Goal: Task Accomplishment & Management: Manage account settings

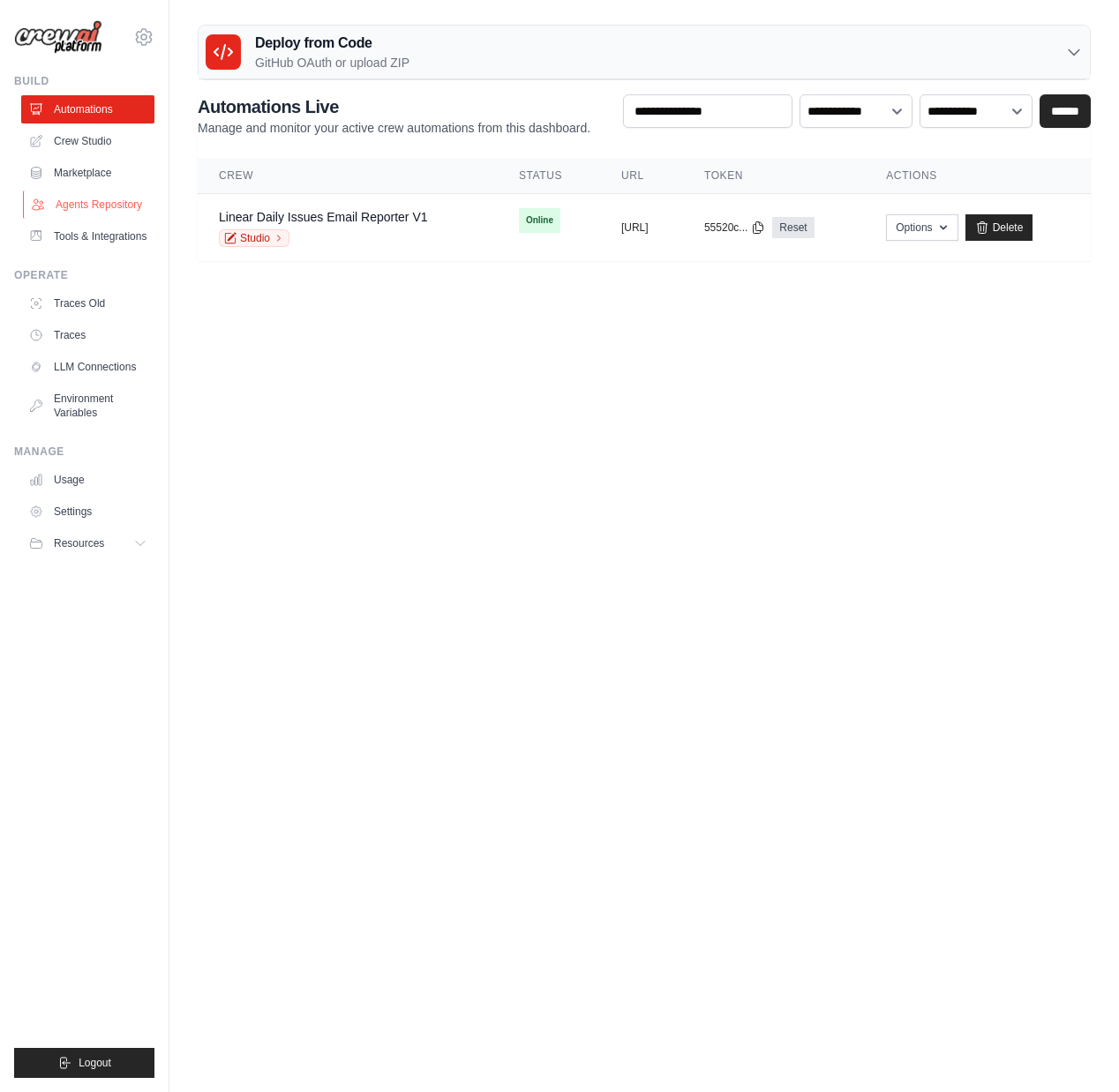
click at [89, 196] on link "Agents Repository" at bounding box center [89, 204] width 133 height 28
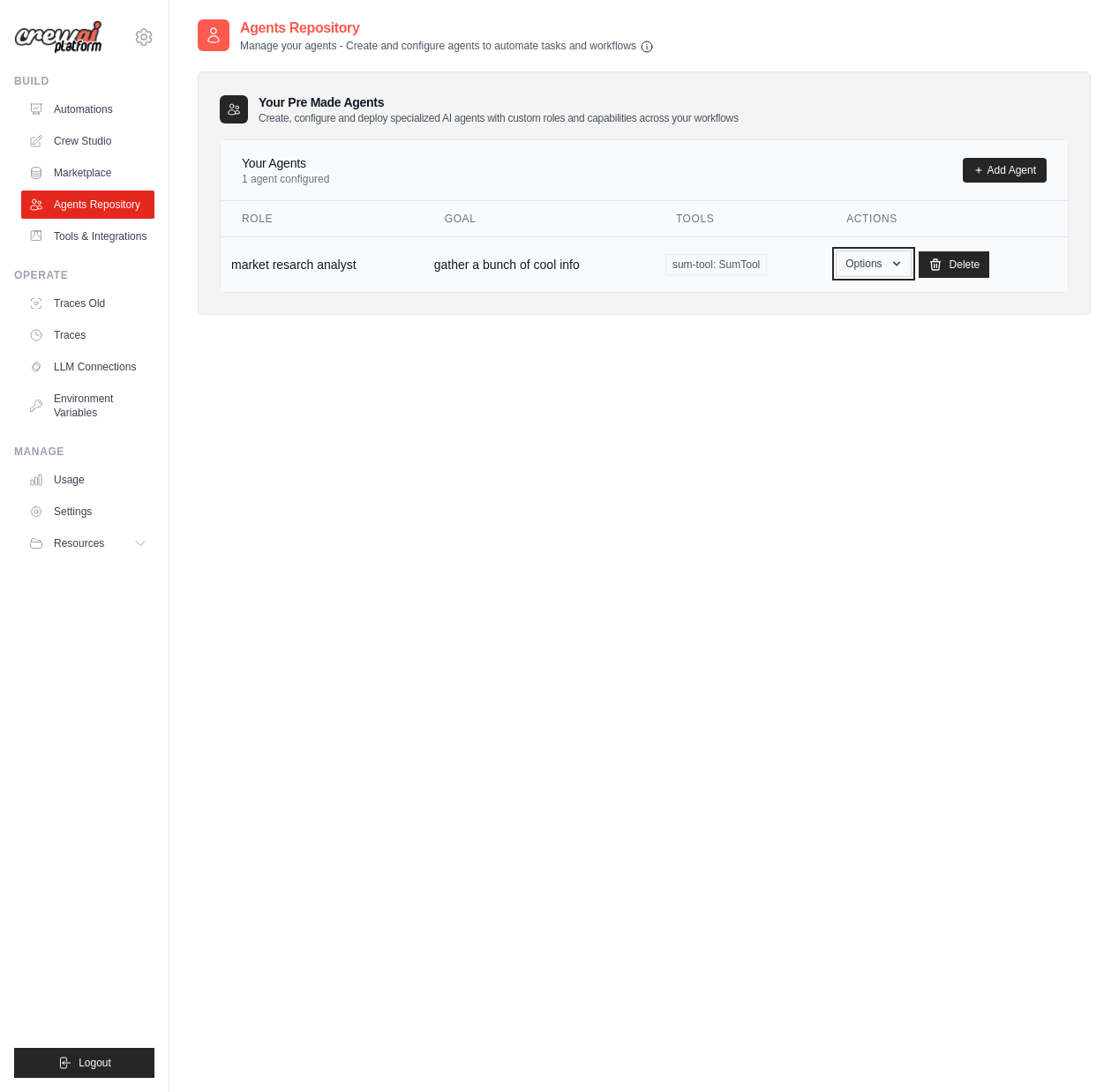
click at [883, 259] on button "Options" at bounding box center [873, 263] width 75 height 26
click at [816, 334] on link "Edit" at bounding box center [847, 336] width 127 height 31
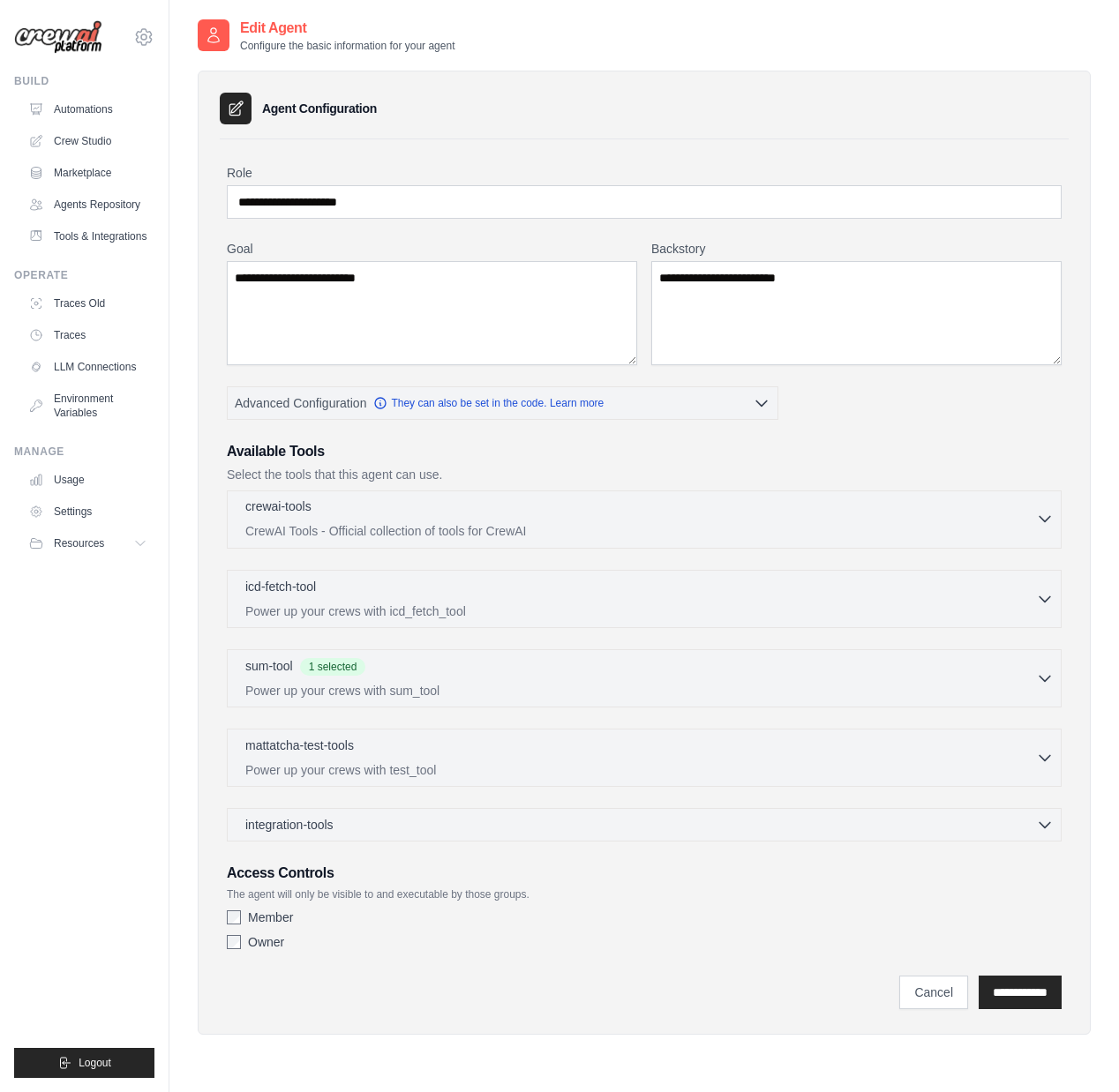
click at [687, 505] on div "crewai-tools 0 selected" at bounding box center [641, 508] width 791 height 22
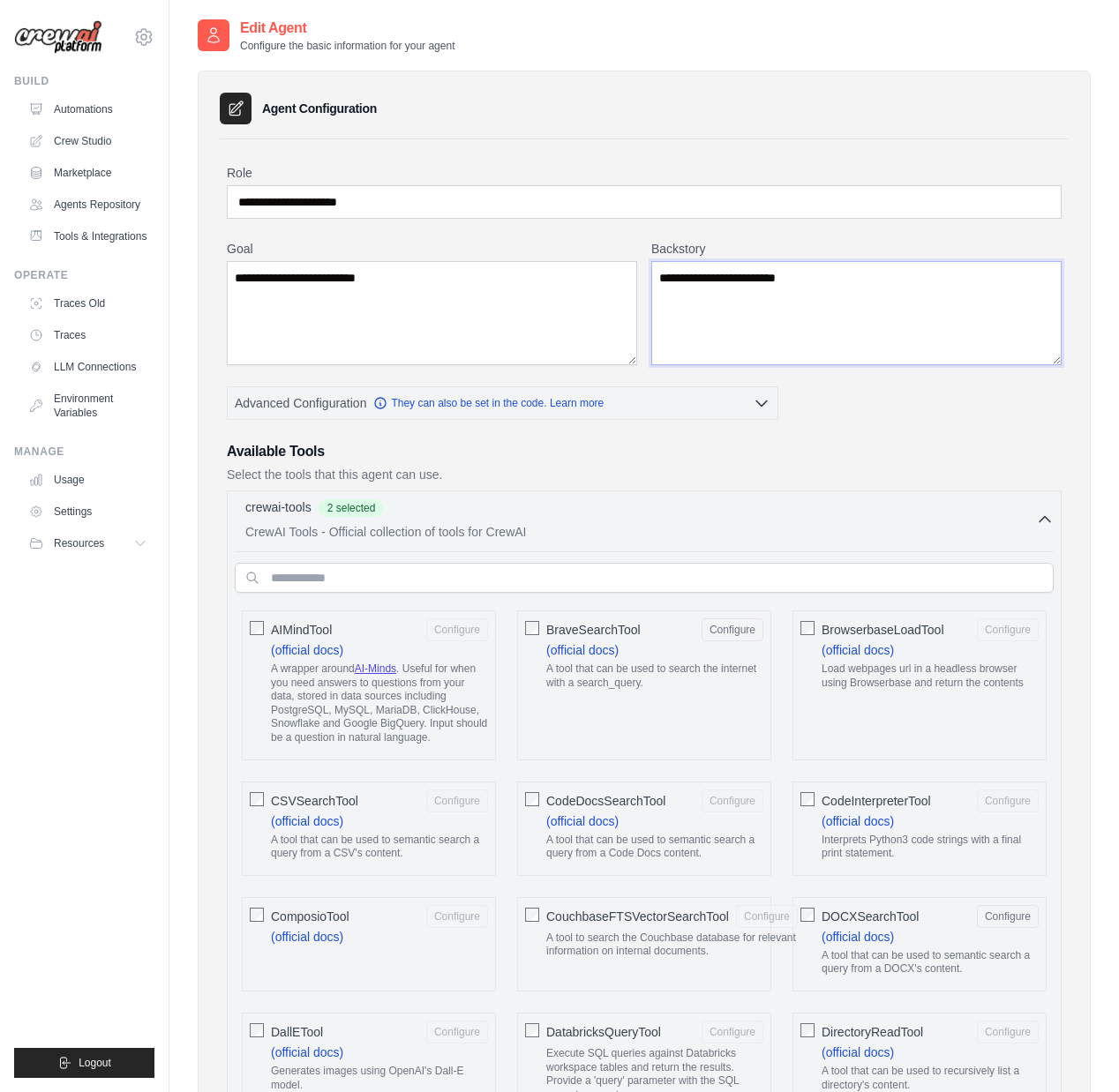
click at [845, 280] on textarea "**********" at bounding box center [856, 313] width 410 height 104
type textarea "**********"
click at [504, 276] on textarea "**********" at bounding box center [432, 313] width 410 height 104
type textarea "**********"
click at [430, 198] on input "**********" at bounding box center [644, 202] width 834 height 33
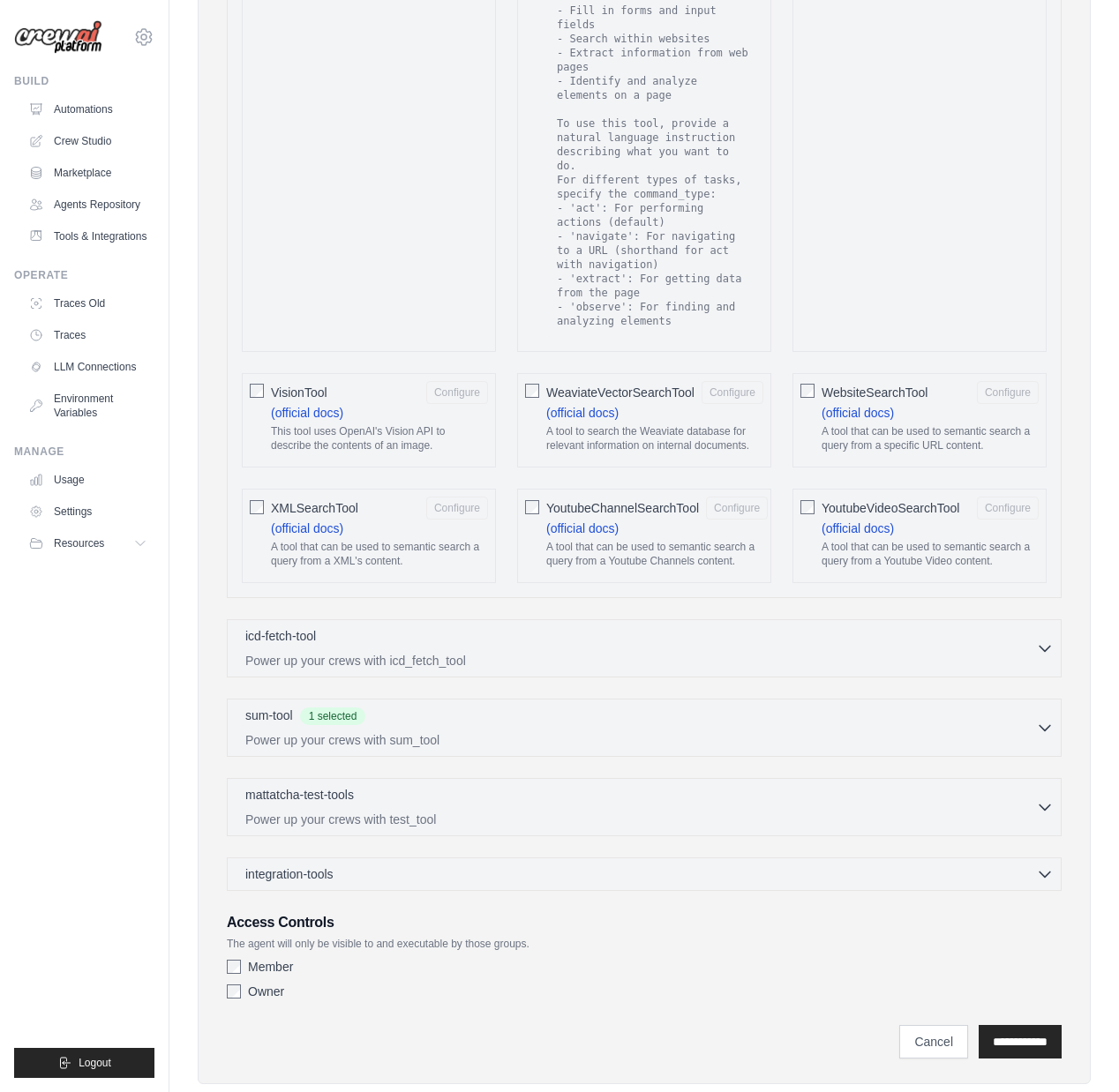
scroll to position [3070, 0]
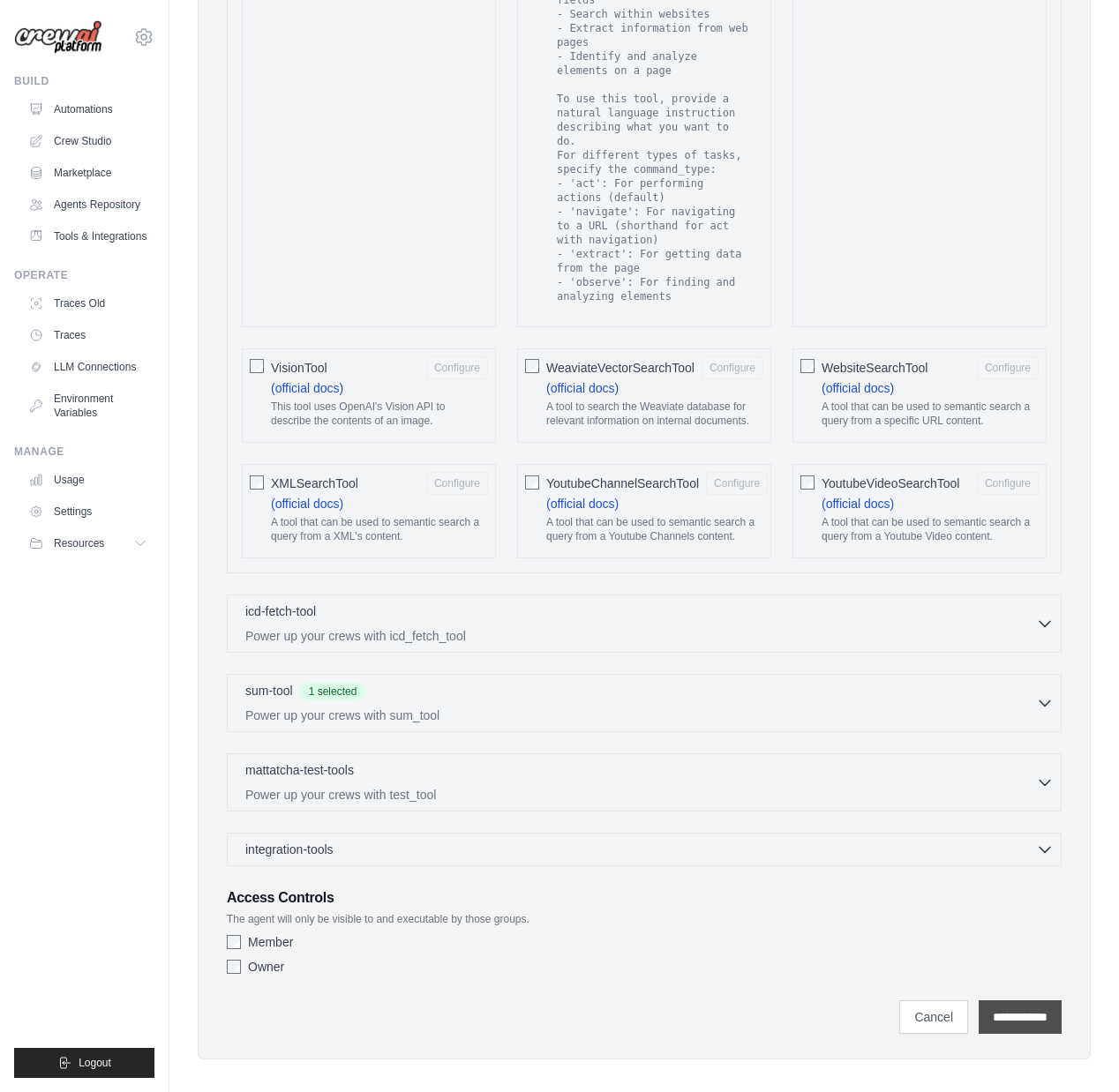
type input "**********"
click at [1004, 1000] on input "**********" at bounding box center [1020, 1016] width 83 height 33
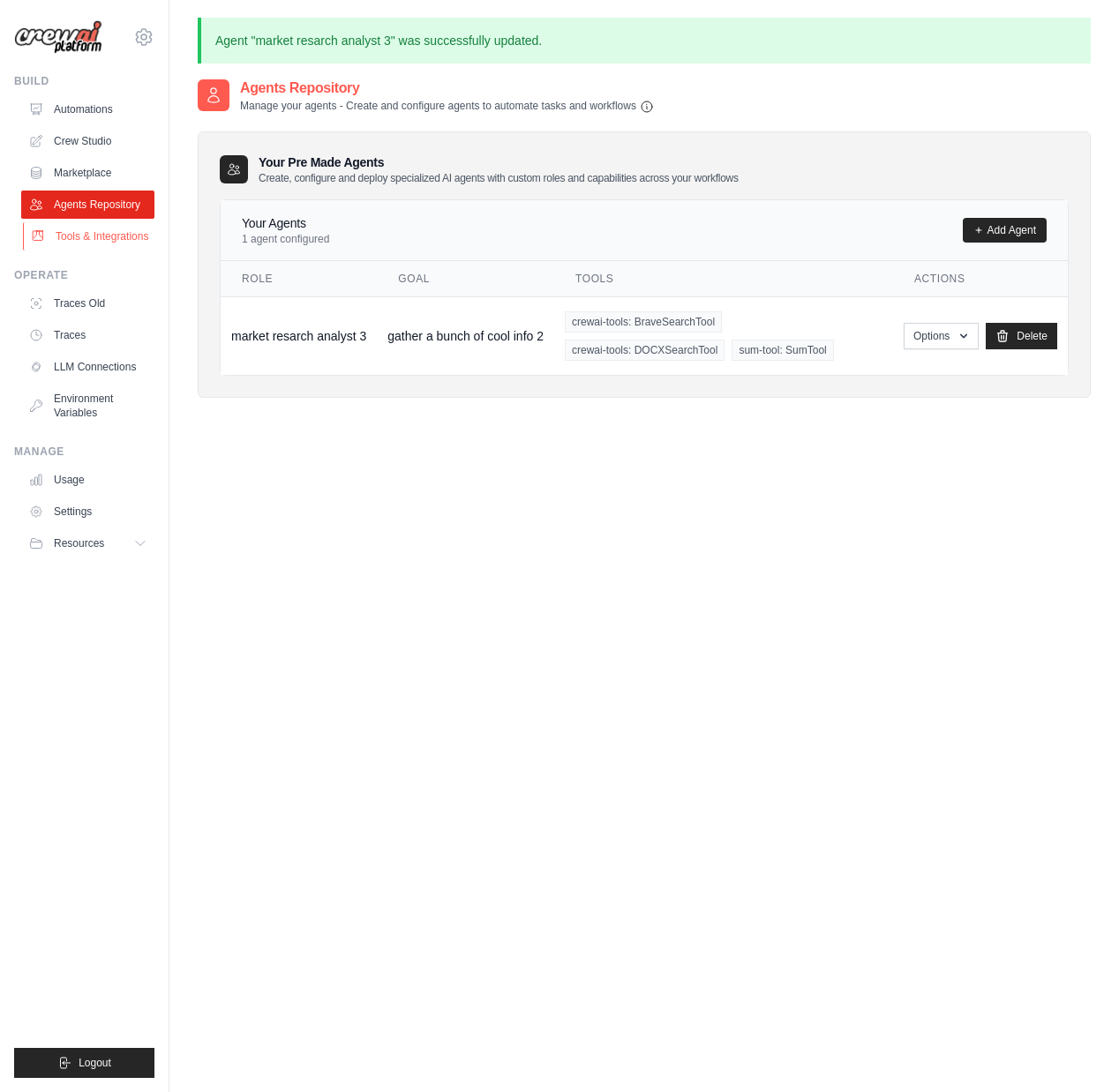
click at [101, 239] on link "Tools & Integrations" at bounding box center [89, 236] width 133 height 28
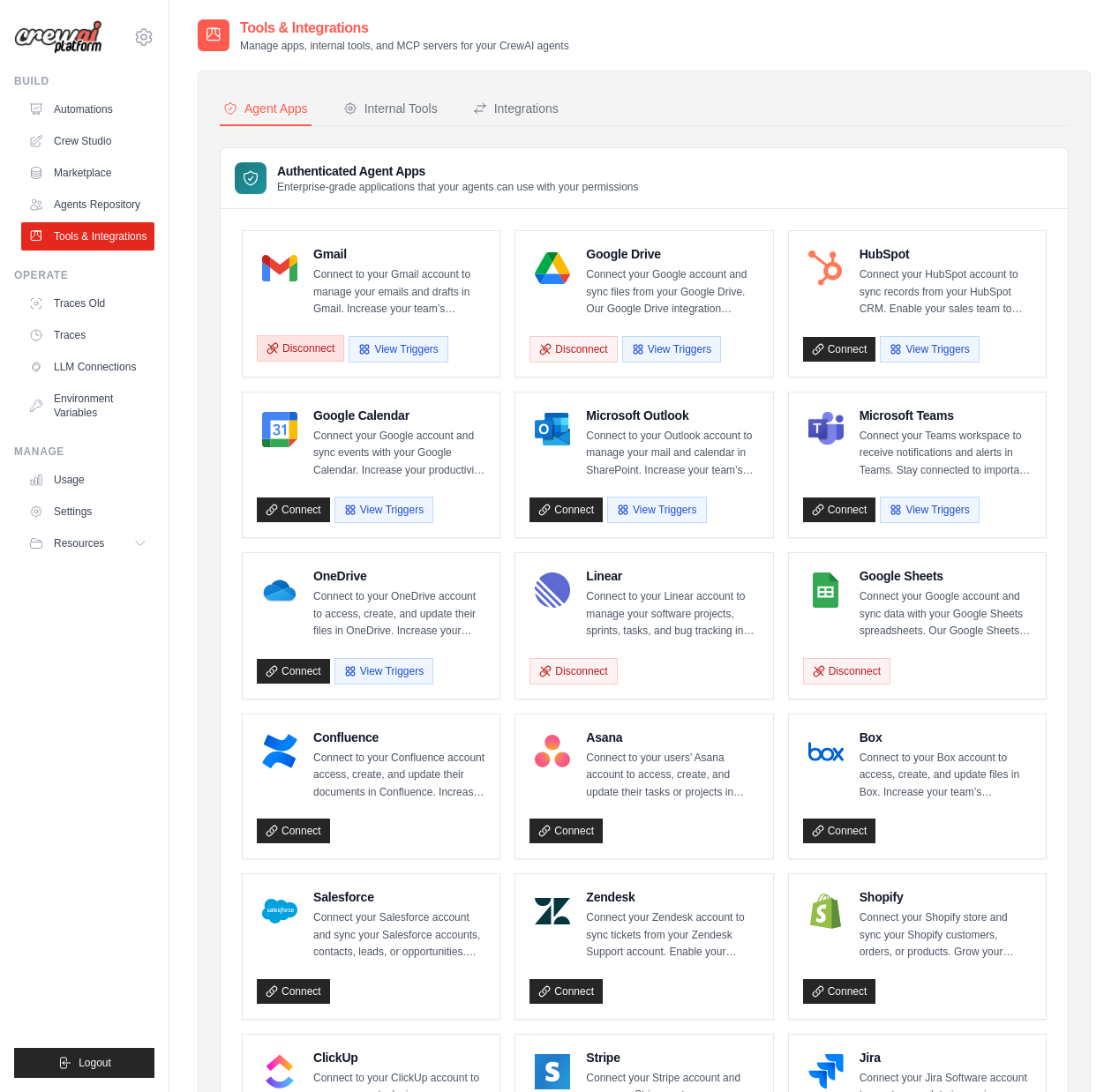
click at [292, 346] on button "Disconnect" at bounding box center [300, 348] width 87 height 26
click at [574, 345] on button "Disconnect" at bounding box center [572, 348] width 87 height 26
click at [576, 665] on button "Disconnect" at bounding box center [572, 670] width 87 height 26
drag, startPoint x: 0, startPoint y: 0, endPoint x: 825, endPoint y: 668, distance: 1061.5
click at [825, 668] on button "Disconnect" at bounding box center [846, 670] width 87 height 26
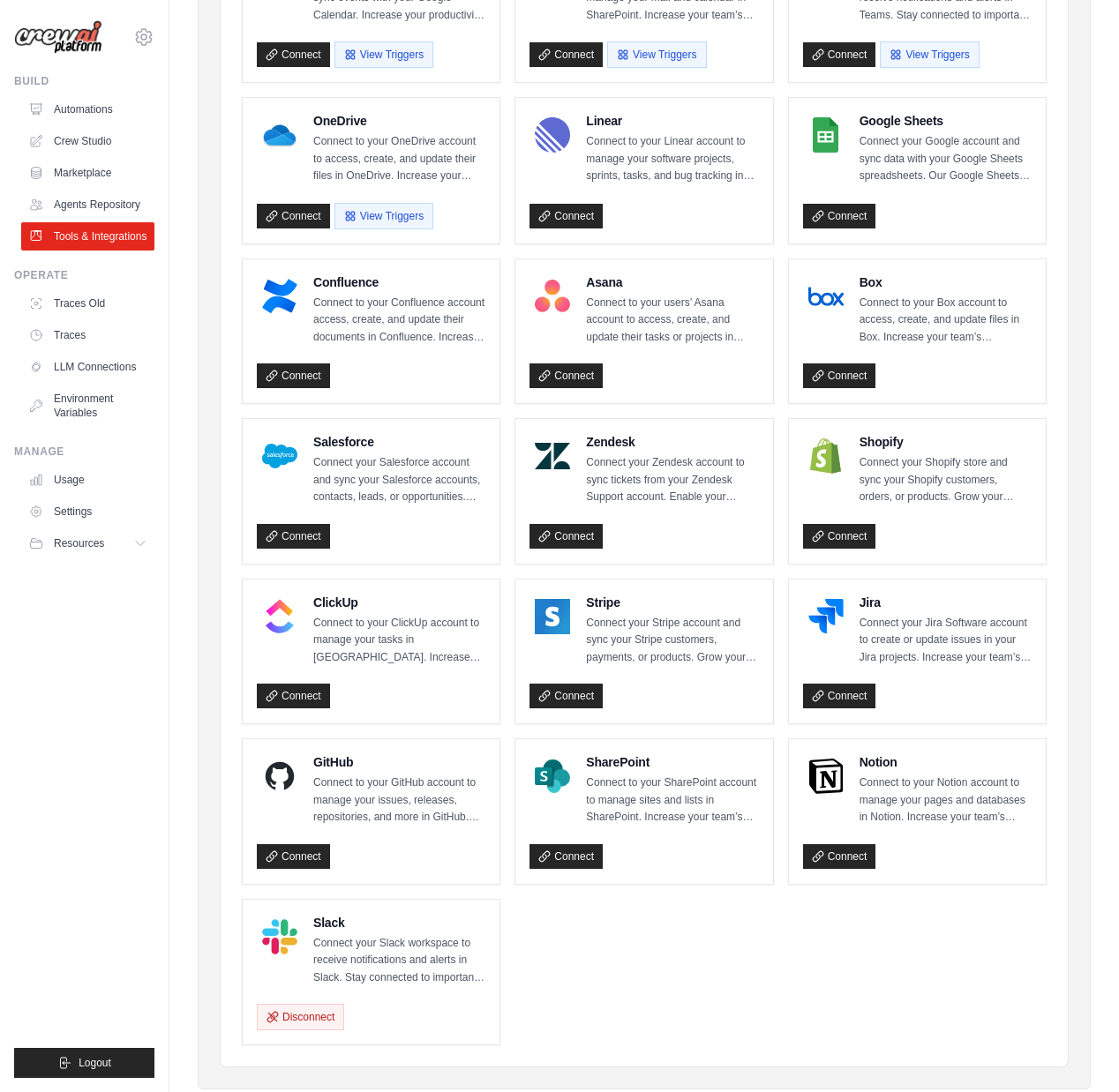
scroll to position [496, 0]
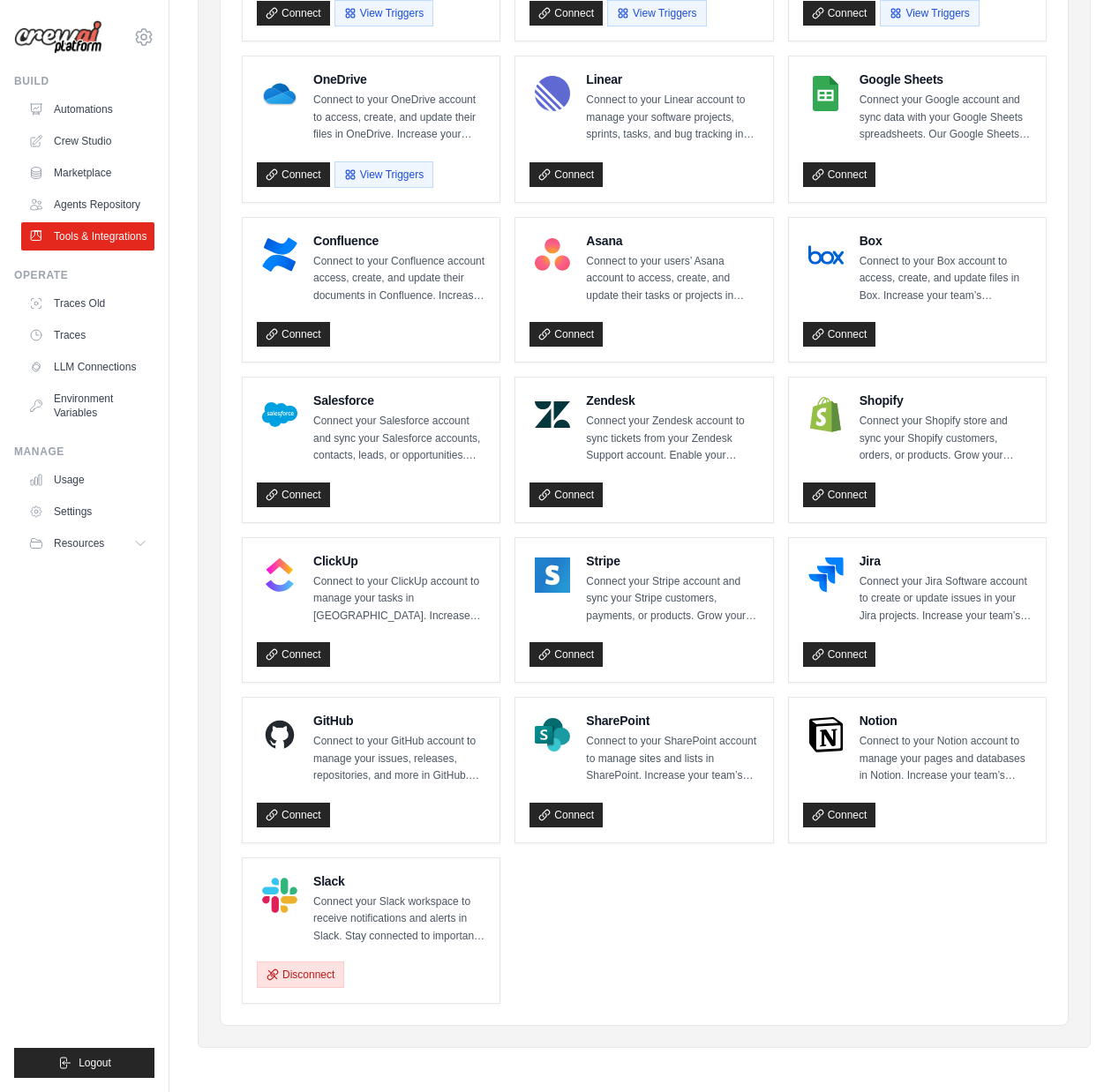
click at [281, 974] on button "Disconnect" at bounding box center [300, 974] width 87 height 26
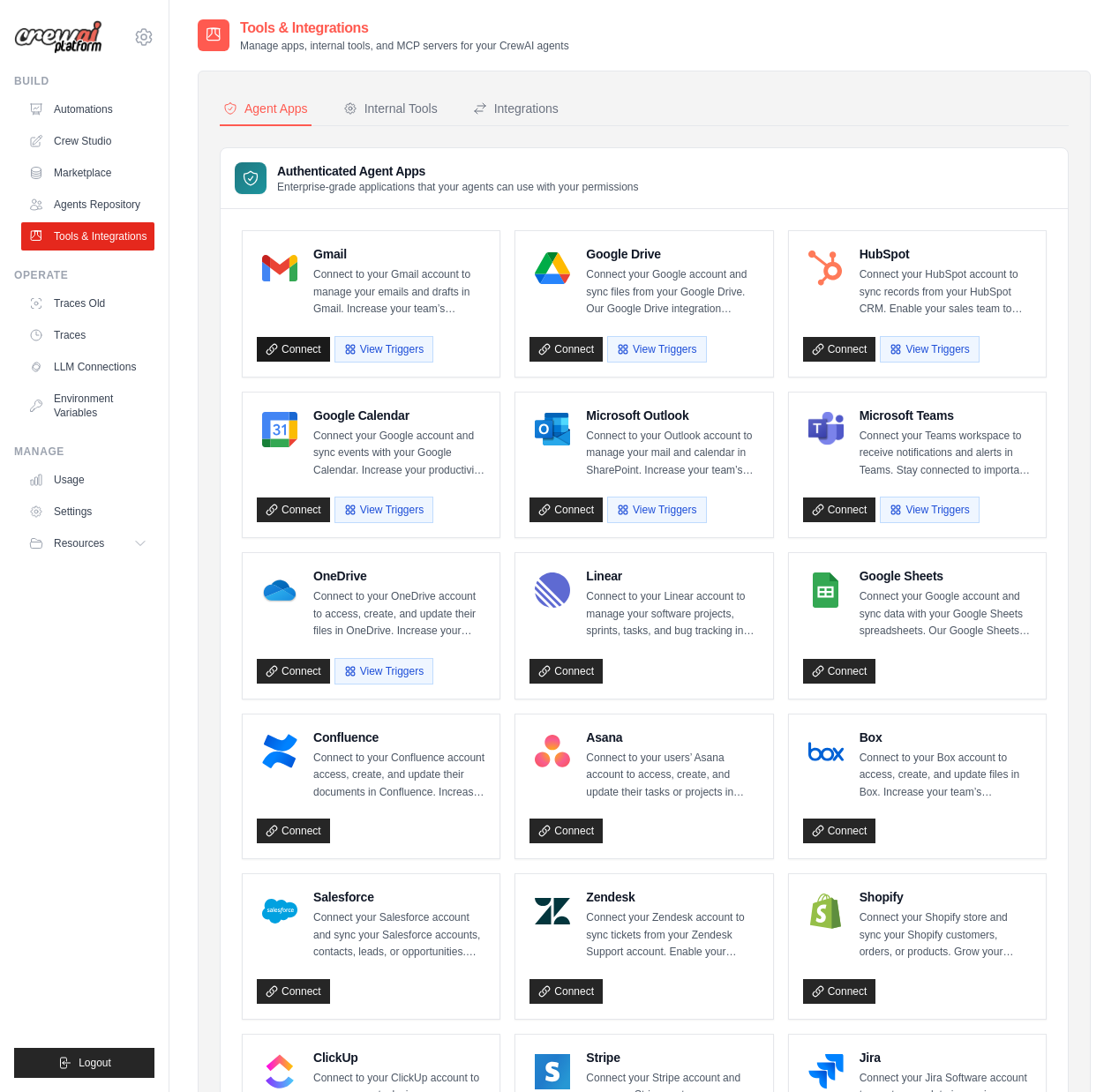
click at [293, 346] on link "Connect" at bounding box center [293, 348] width 74 height 25
click at [556, 352] on link "Connect" at bounding box center [565, 348] width 74 height 25
click at [833, 352] on link "Connect" at bounding box center [839, 348] width 74 height 25
click at [838, 345] on link "Connect" at bounding box center [839, 348] width 74 height 25
click at [284, 511] on link "Connect" at bounding box center [293, 509] width 74 height 25
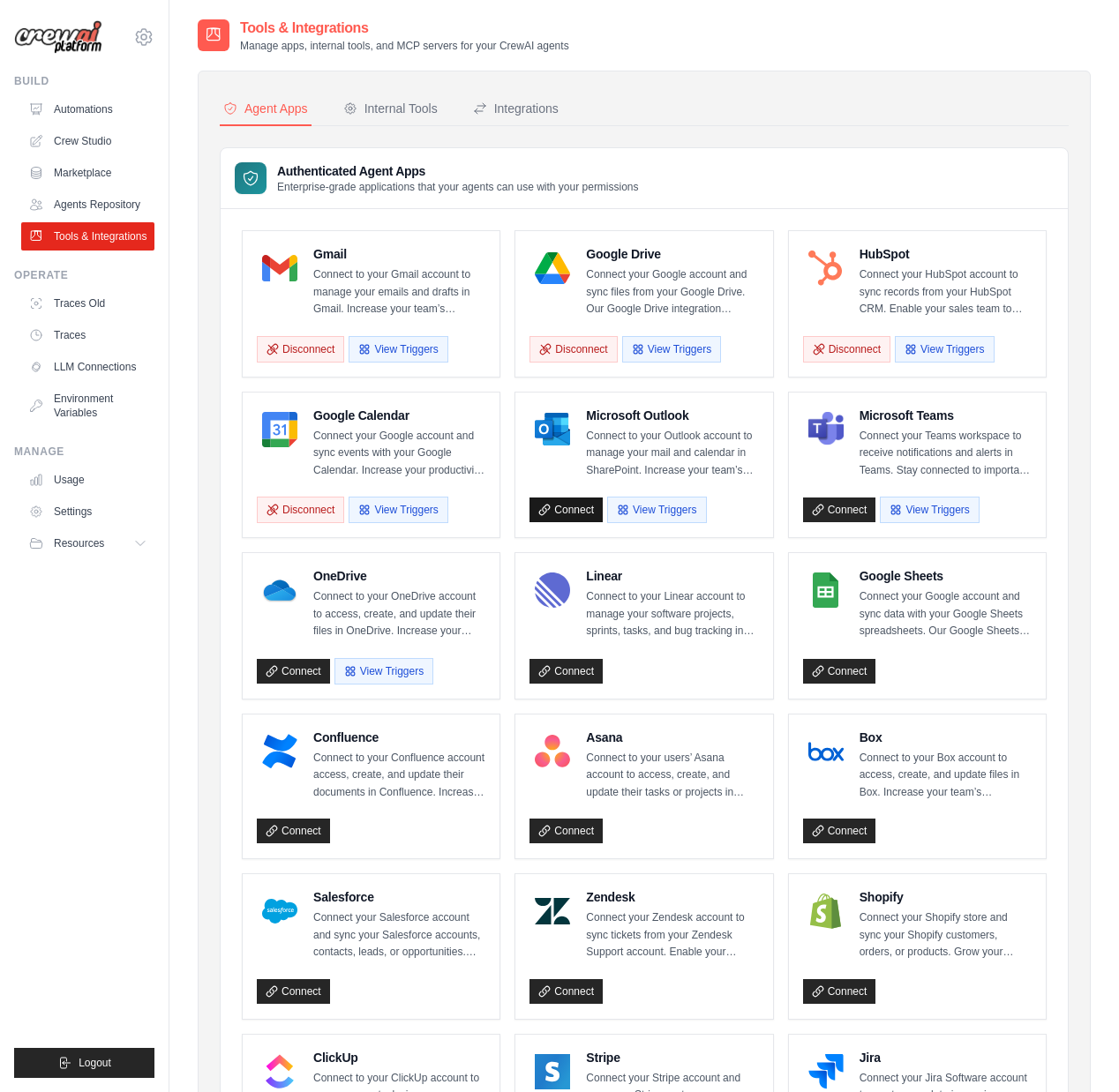
click at [555, 512] on link "Connect" at bounding box center [565, 509] width 74 height 25
click at [826, 514] on link "Connect" at bounding box center [839, 509] width 74 height 25
click at [578, 670] on link "Connect" at bounding box center [565, 671] width 74 height 25
click at [842, 668] on link "Connect" at bounding box center [839, 671] width 74 height 25
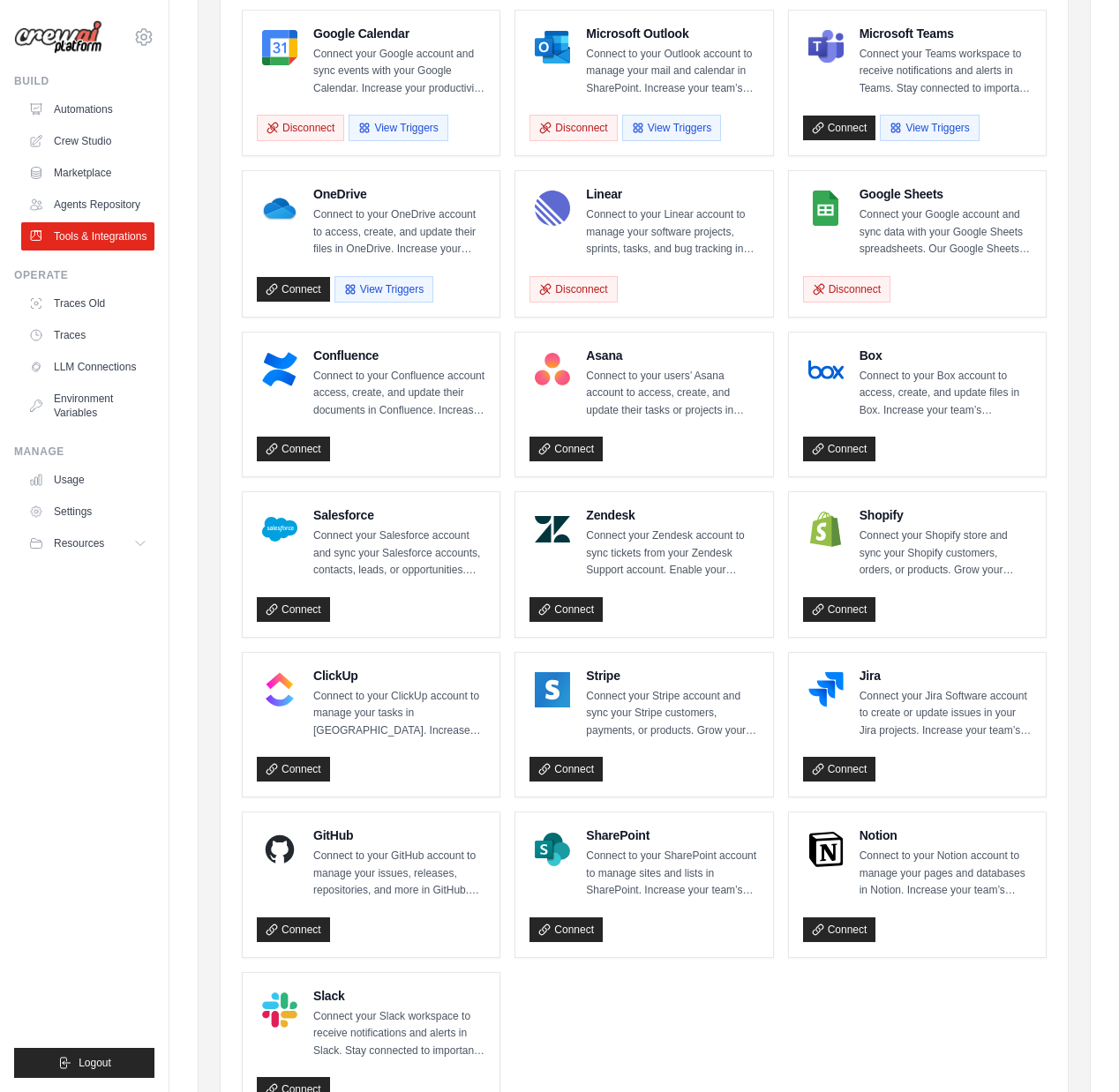
scroll to position [384, 0]
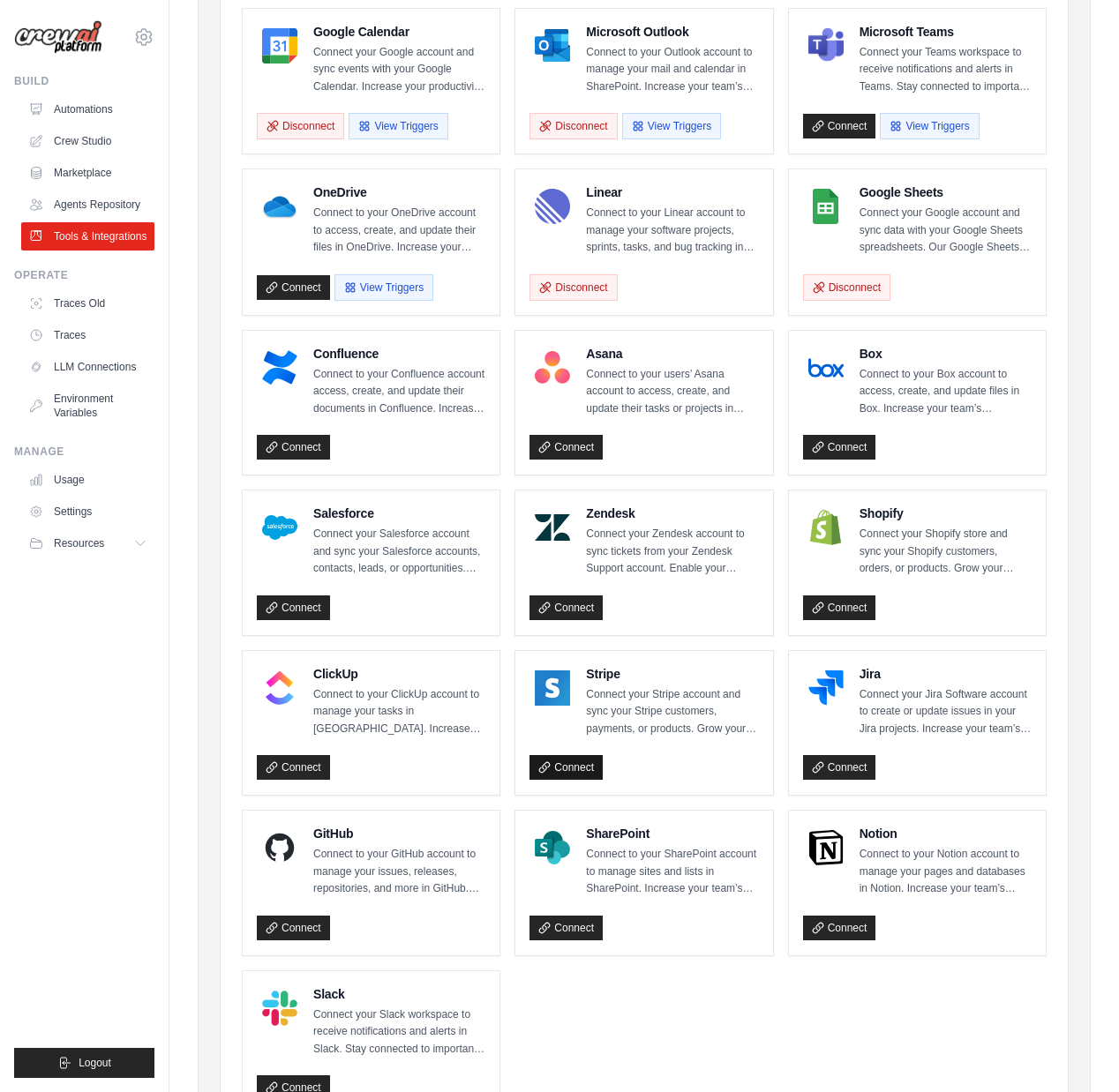
click at [581, 773] on link "Connect" at bounding box center [565, 767] width 74 height 25
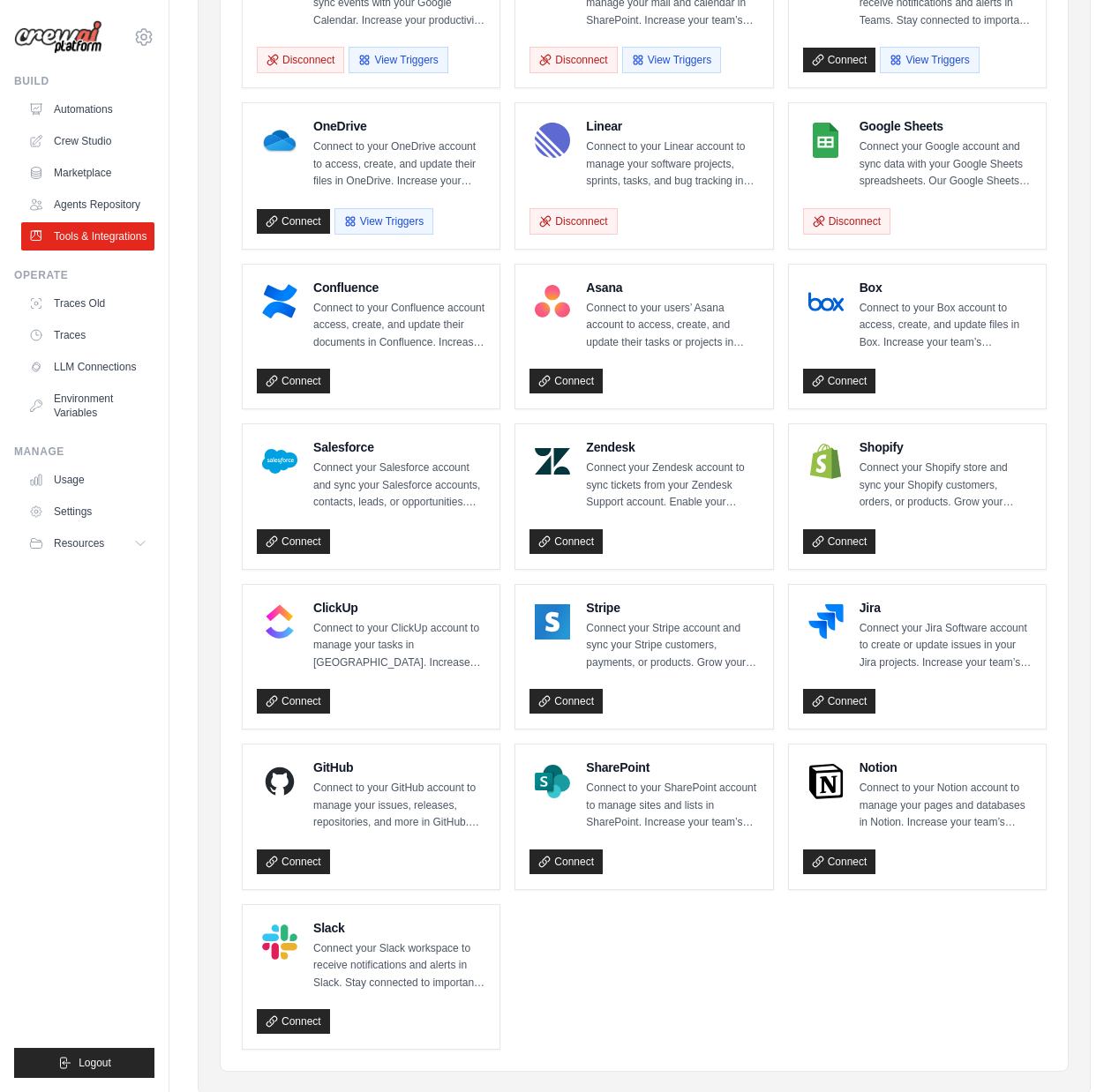
scroll to position [486, 0]
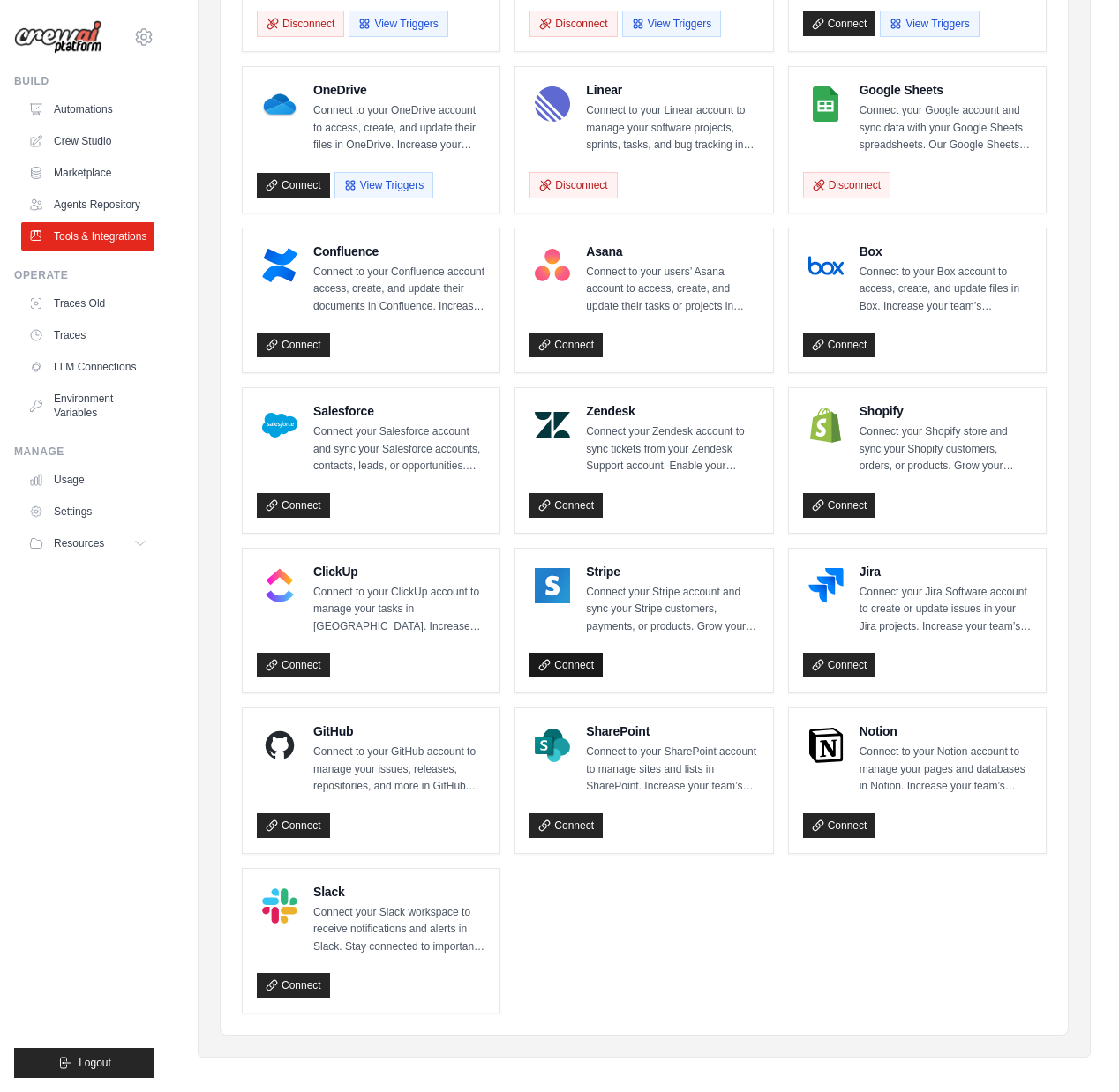
click at [573, 660] on link "Connect" at bounding box center [565, 664] width 74 height 25
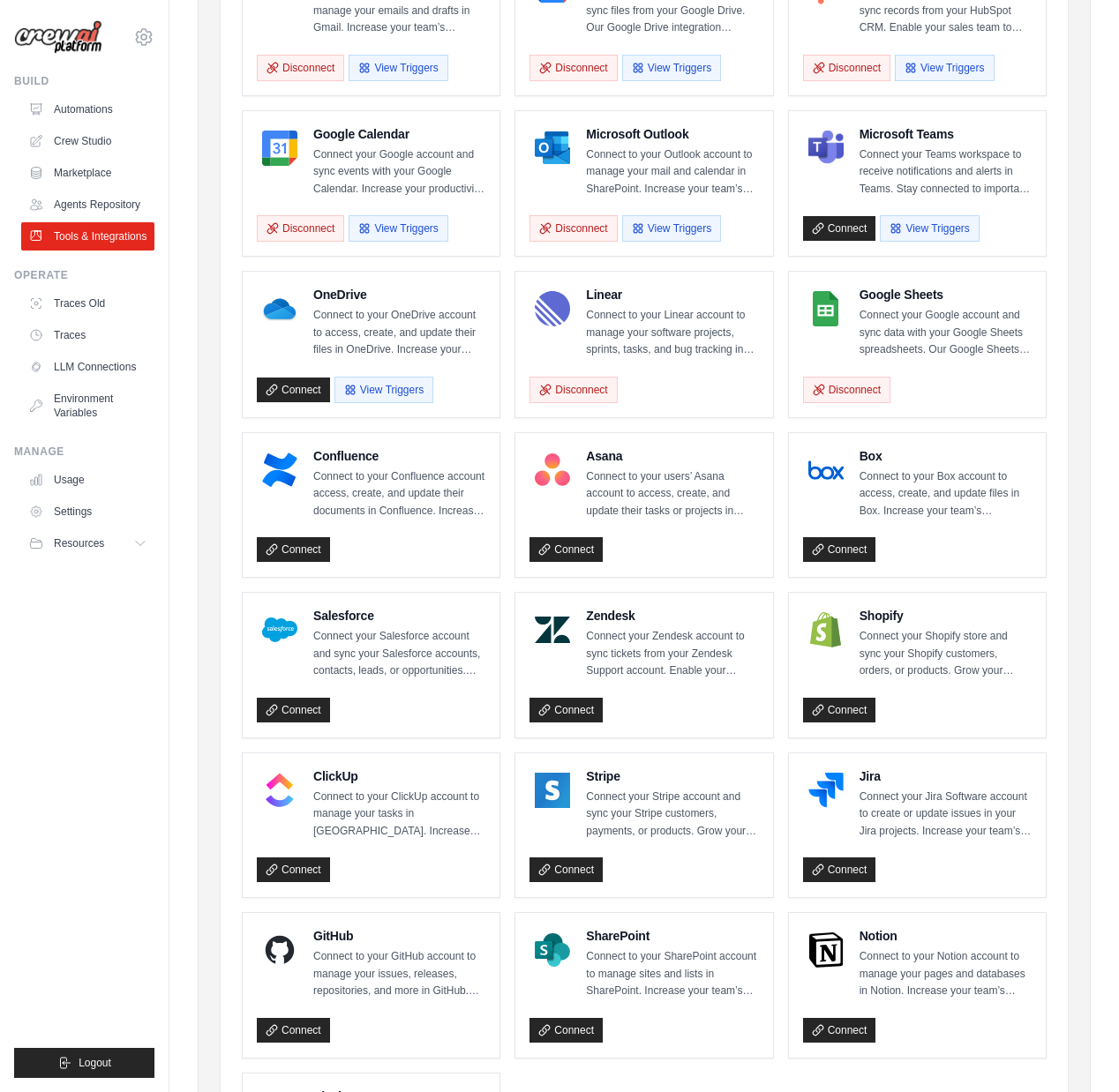
scroll to position [494, 0]
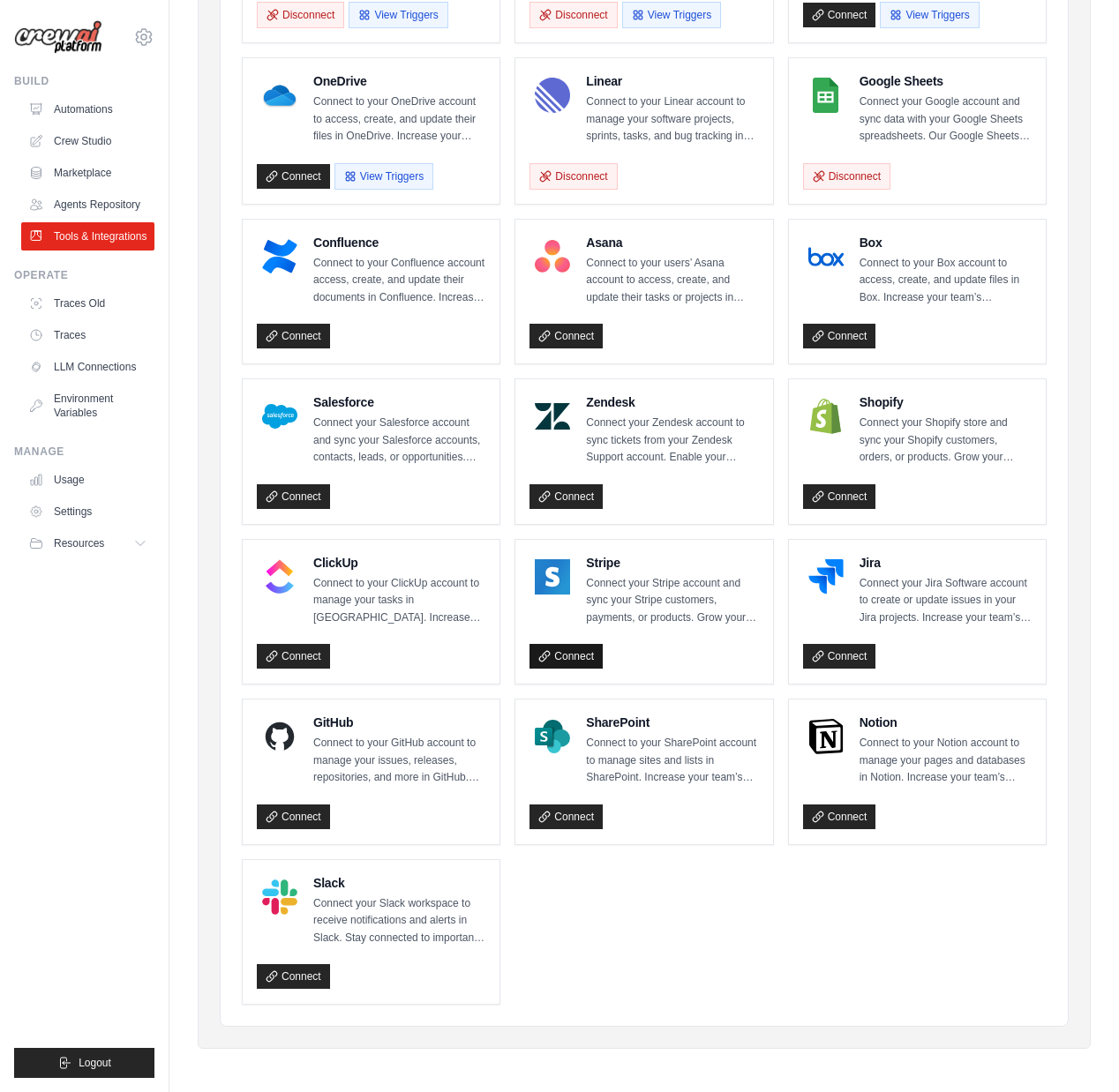
click at [573, 650] on link "Connect" at bounding box center [565, 655] width 74 height 25
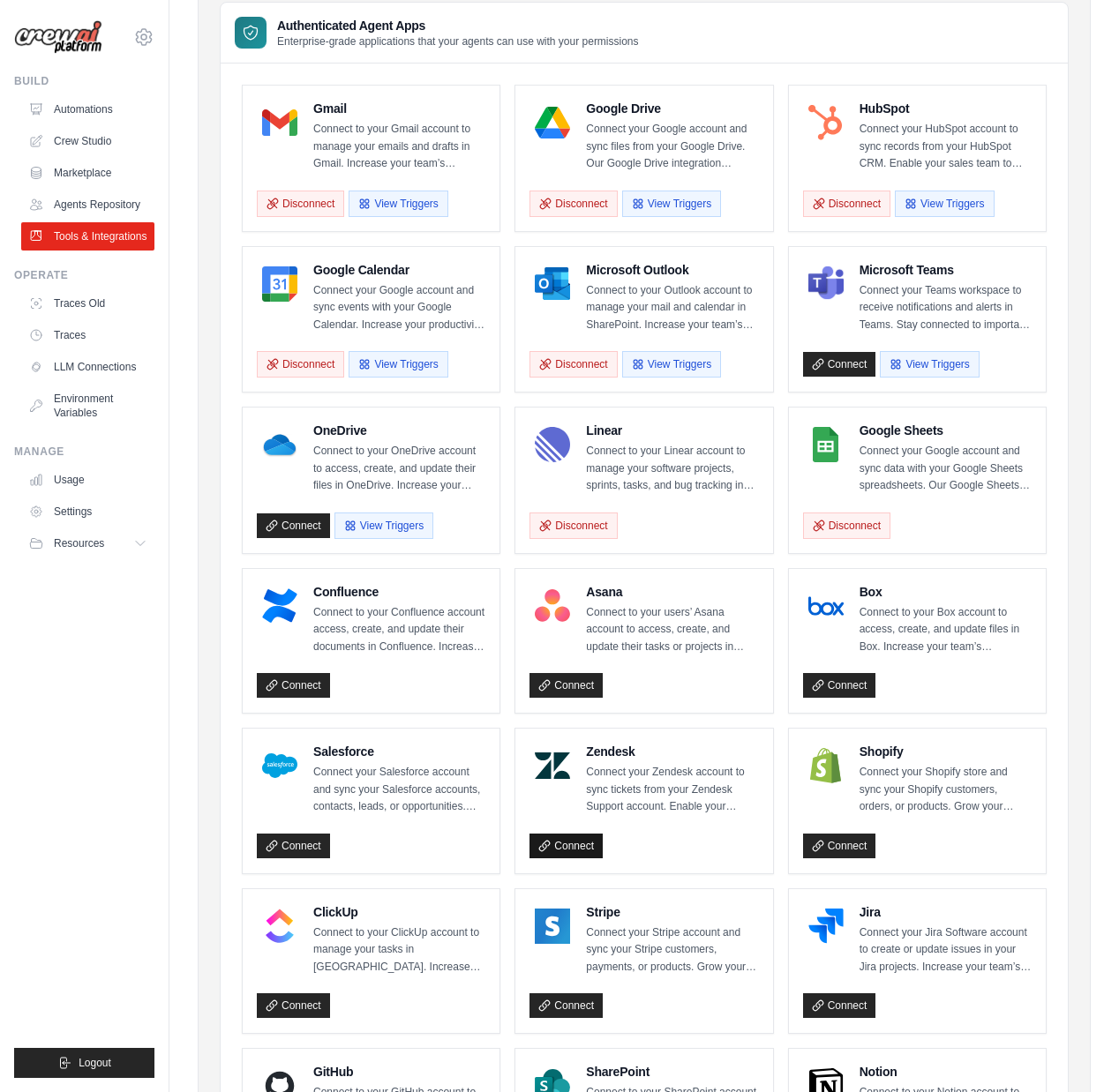
scroll to position [169, 0]
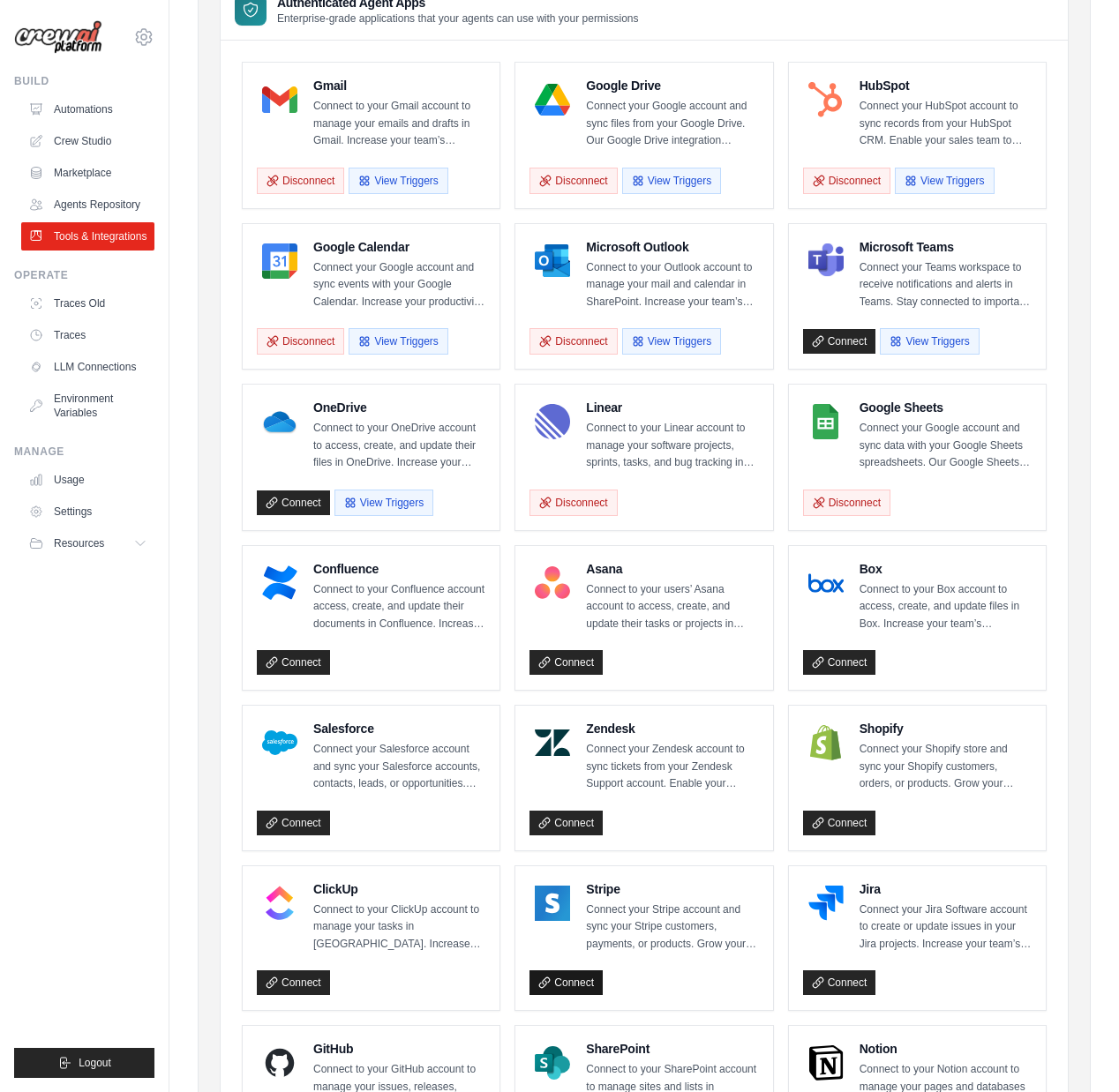
click at [580, 975] on link "Connect" at bounding box center [565, 982] width 74 height 25
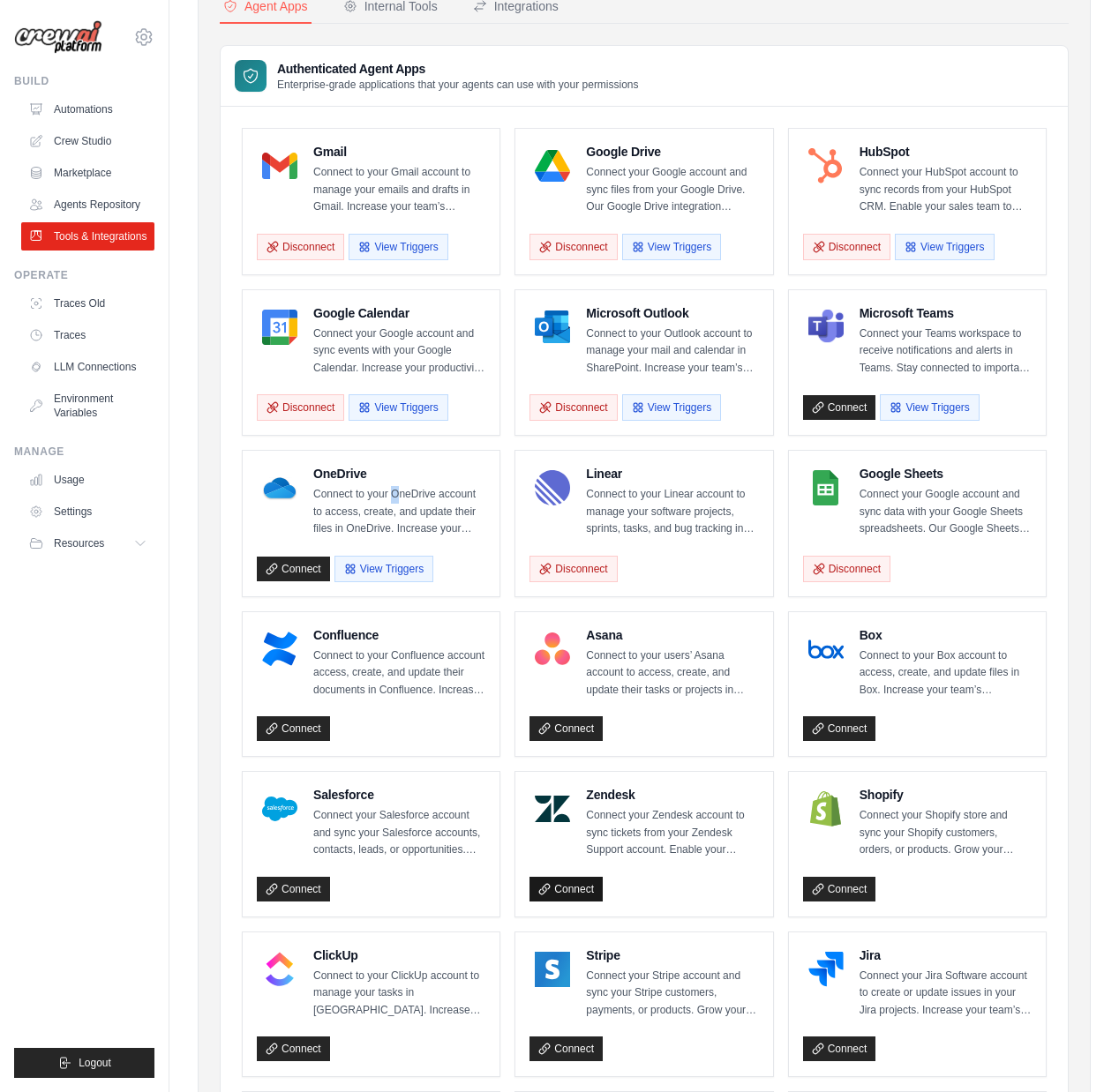
scroll to position [133, 0]
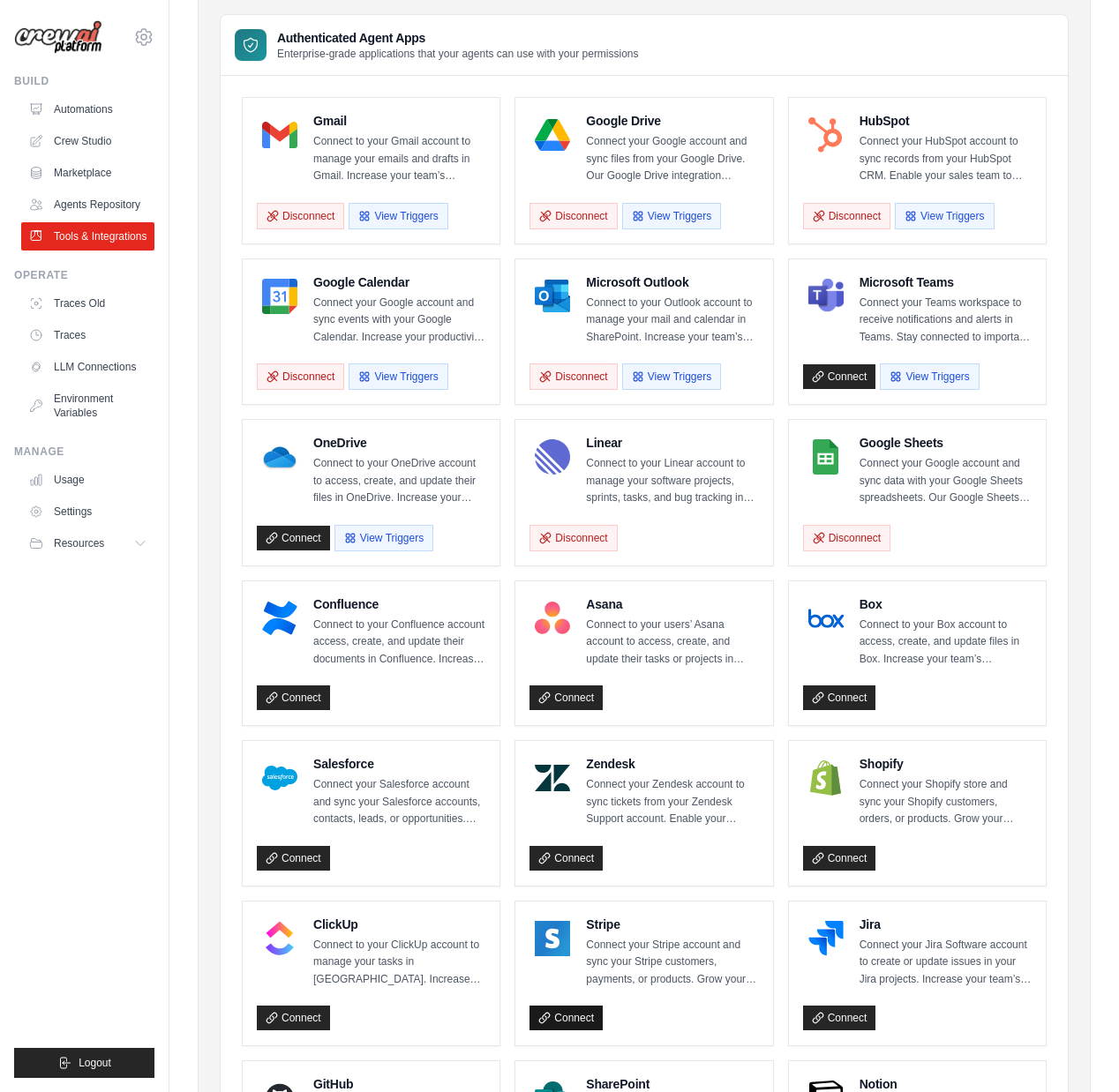
click at [564, 1023] on link "Connect" at bounding box center [565, 1017] width 74 height 25
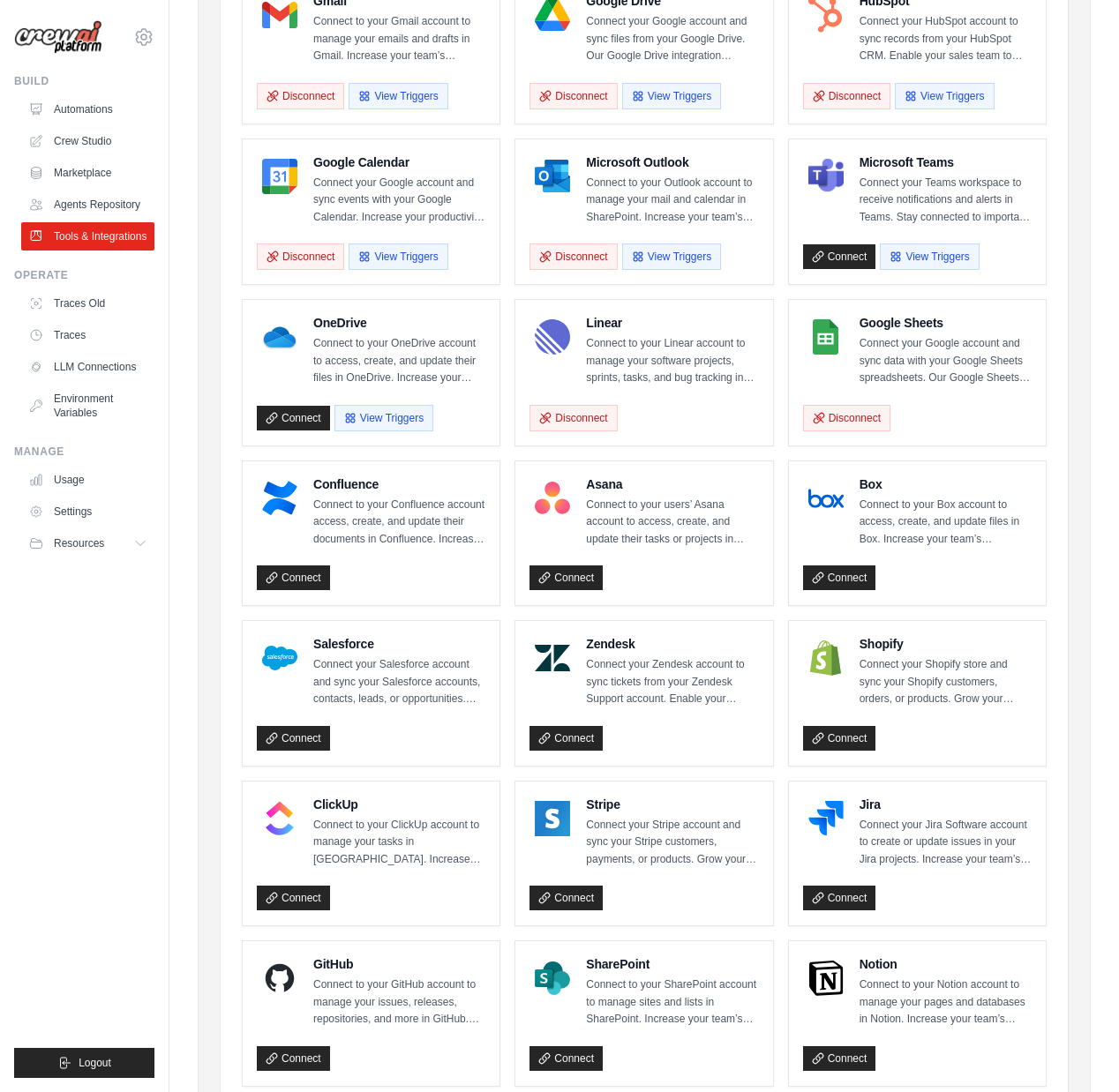
scroll to position [328, 0]
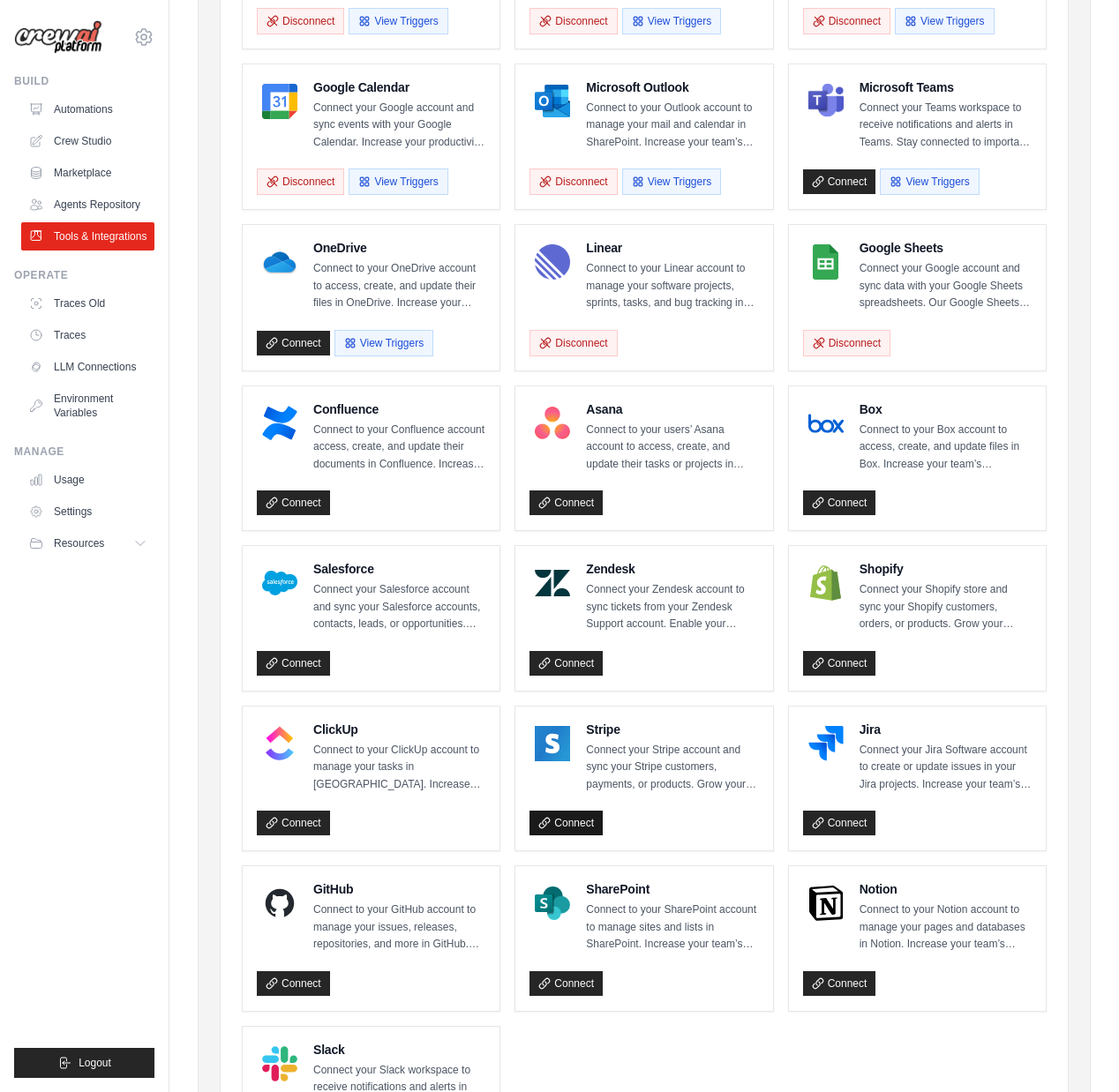
click at [563, 827] on link "Connect" at bounding box center [565, 822] width 74 height 25
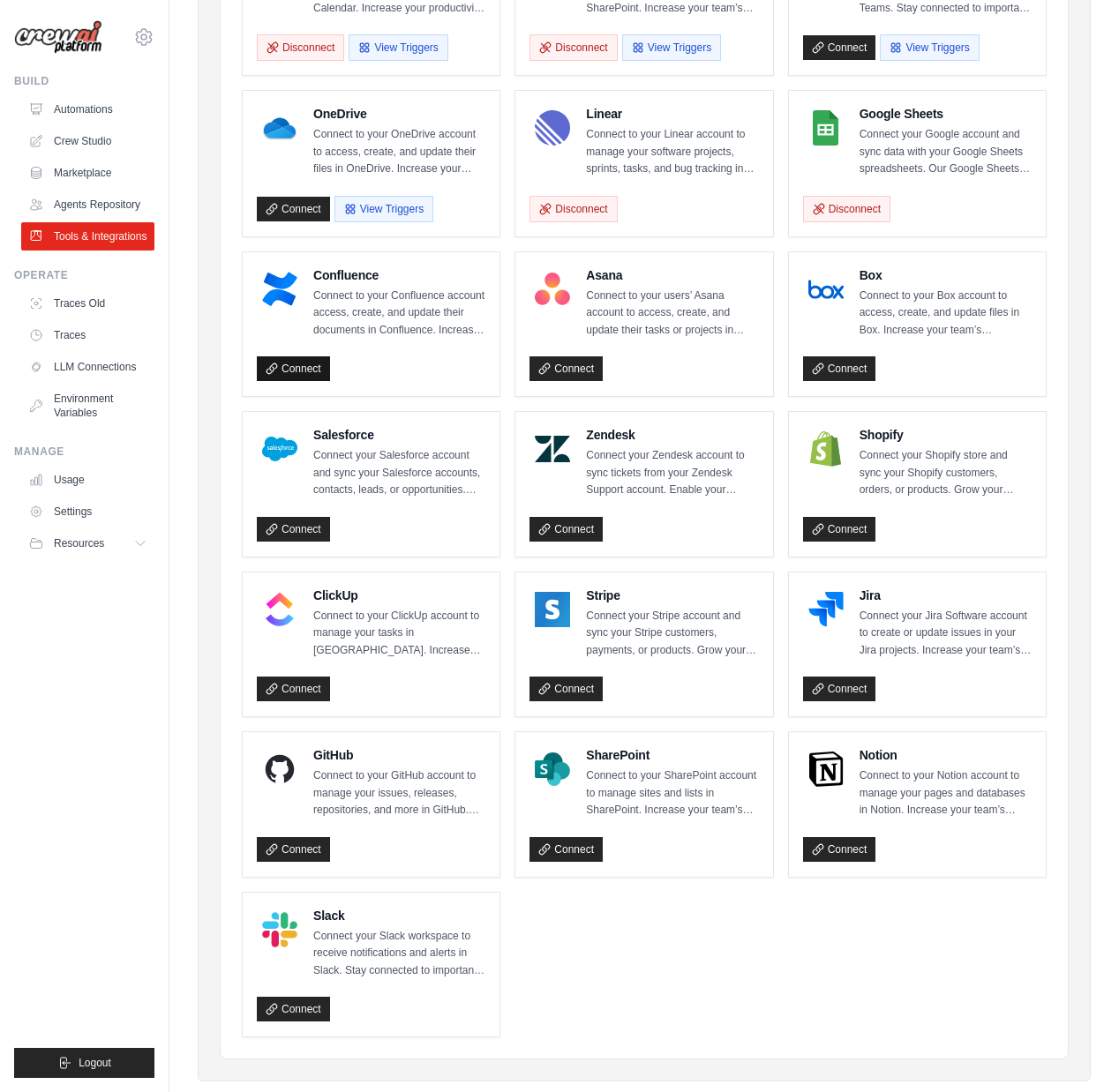
scroll to position [473, 0]
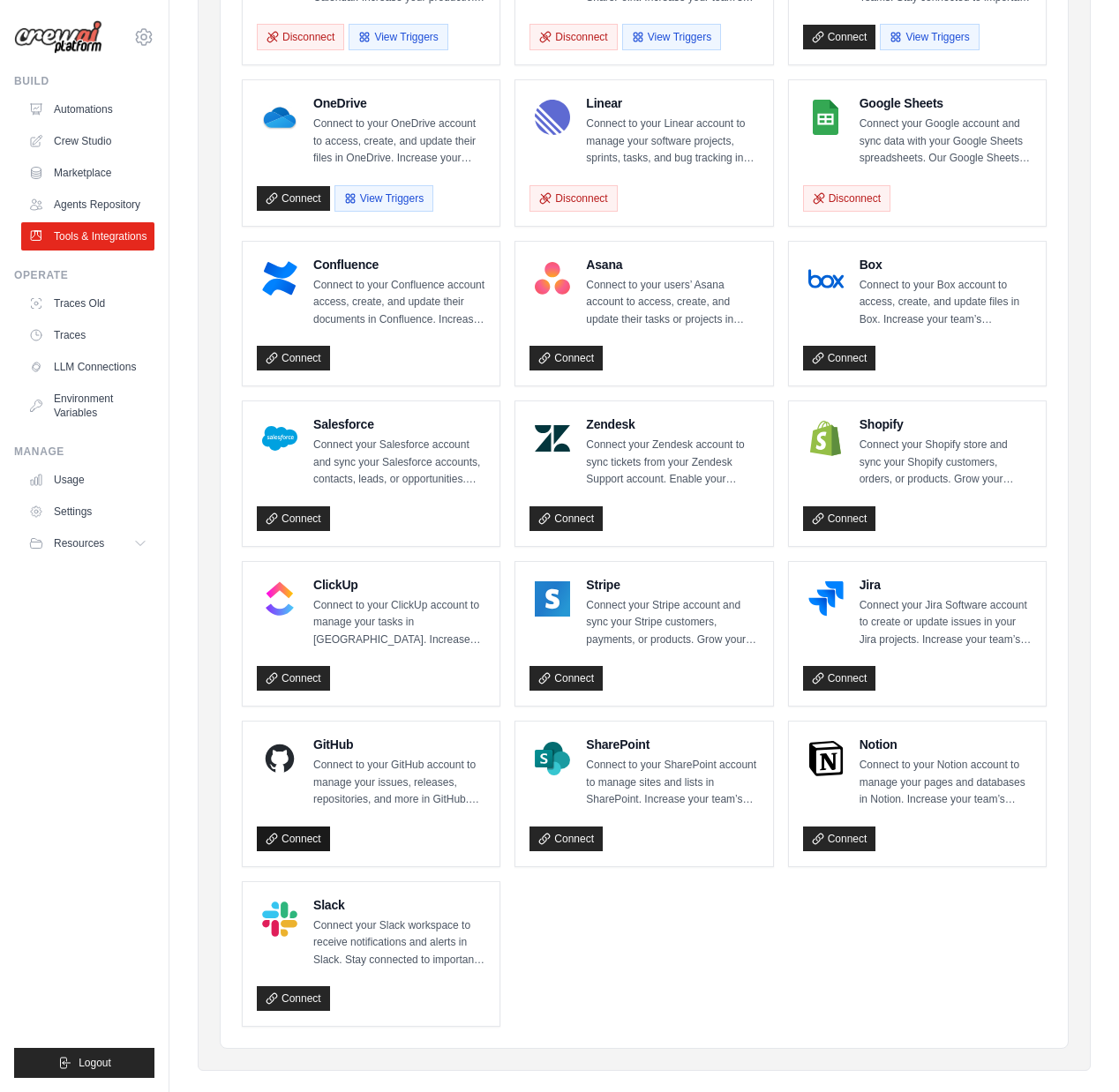
click at [306, 839] on link "Connect" at bounding box center [293, 838] width 74 height 25
click at [845, 843] on link "Connect" at bounding box center [839, 838] width 74 height 25
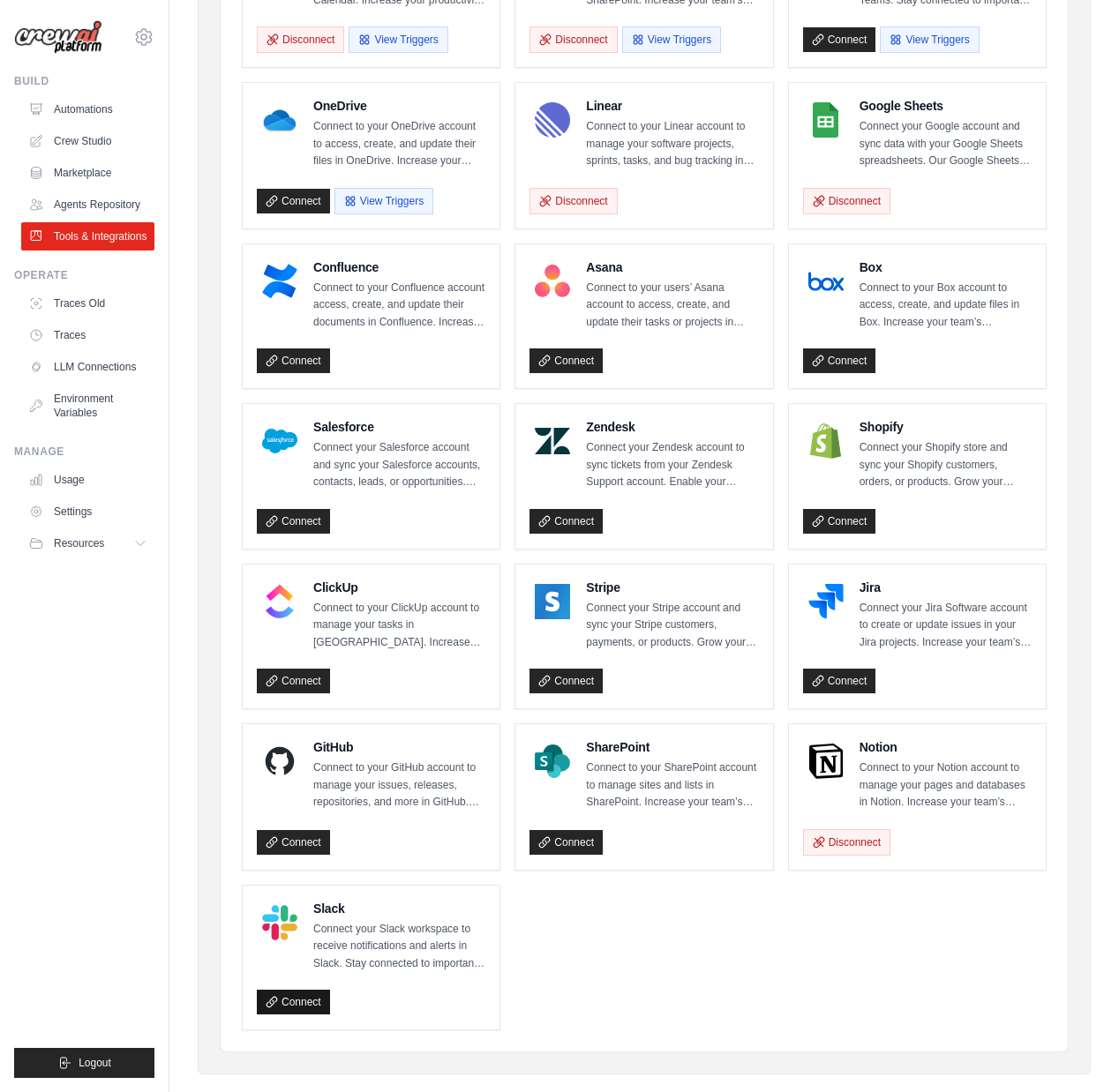
click at [292, 1000] on link "Connect" at bounding box center [293, 1002] width 74 height 25
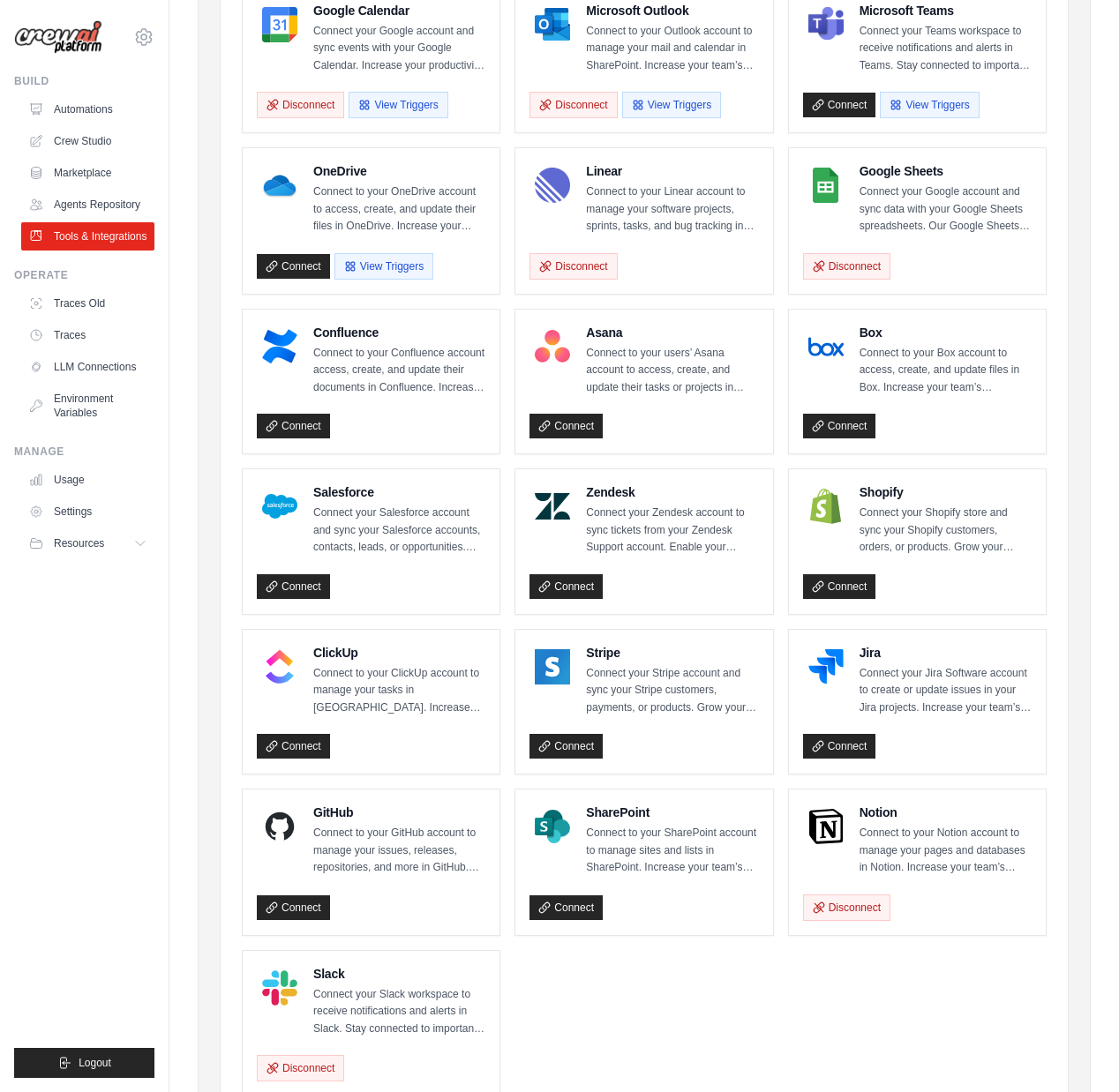
scroll to position [337, 0]
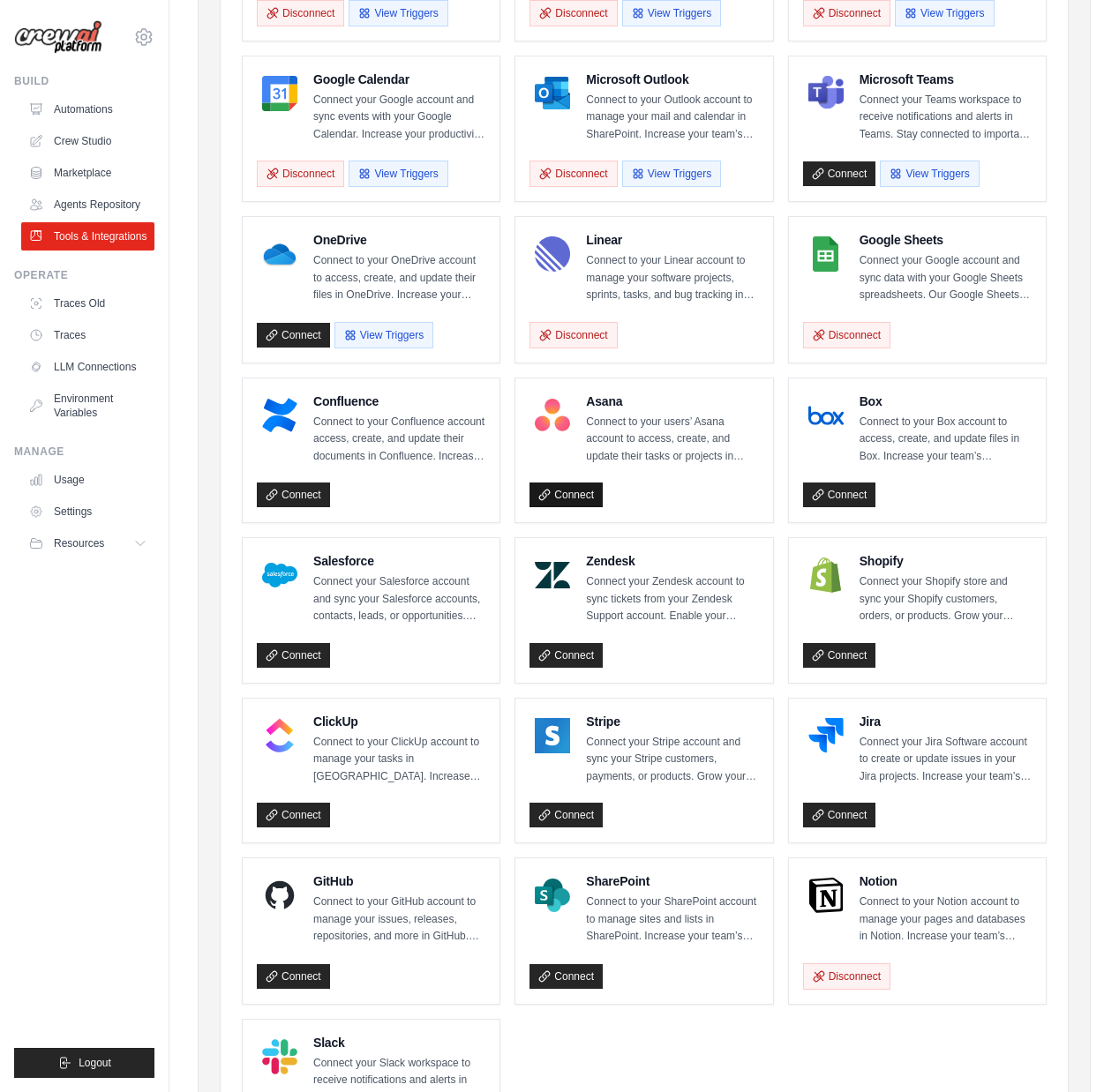
click at [568, 496] on link "Connect" at bounding box center [565, 494] width 74 height 25
click at [840, 493] on link "Connect" at bounding box center [839, 495] width 74 height 25
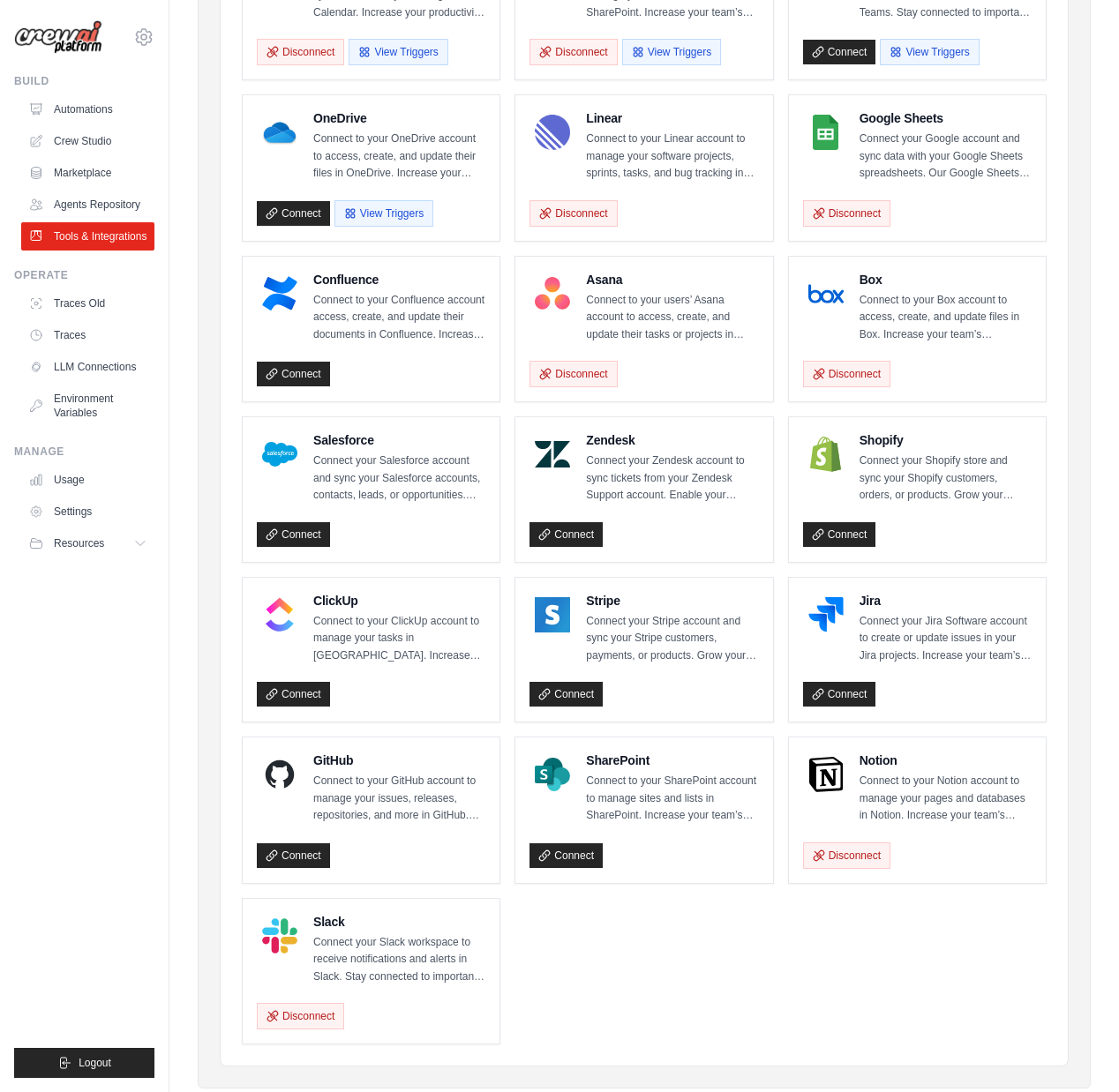
scroll to position [462, 0]
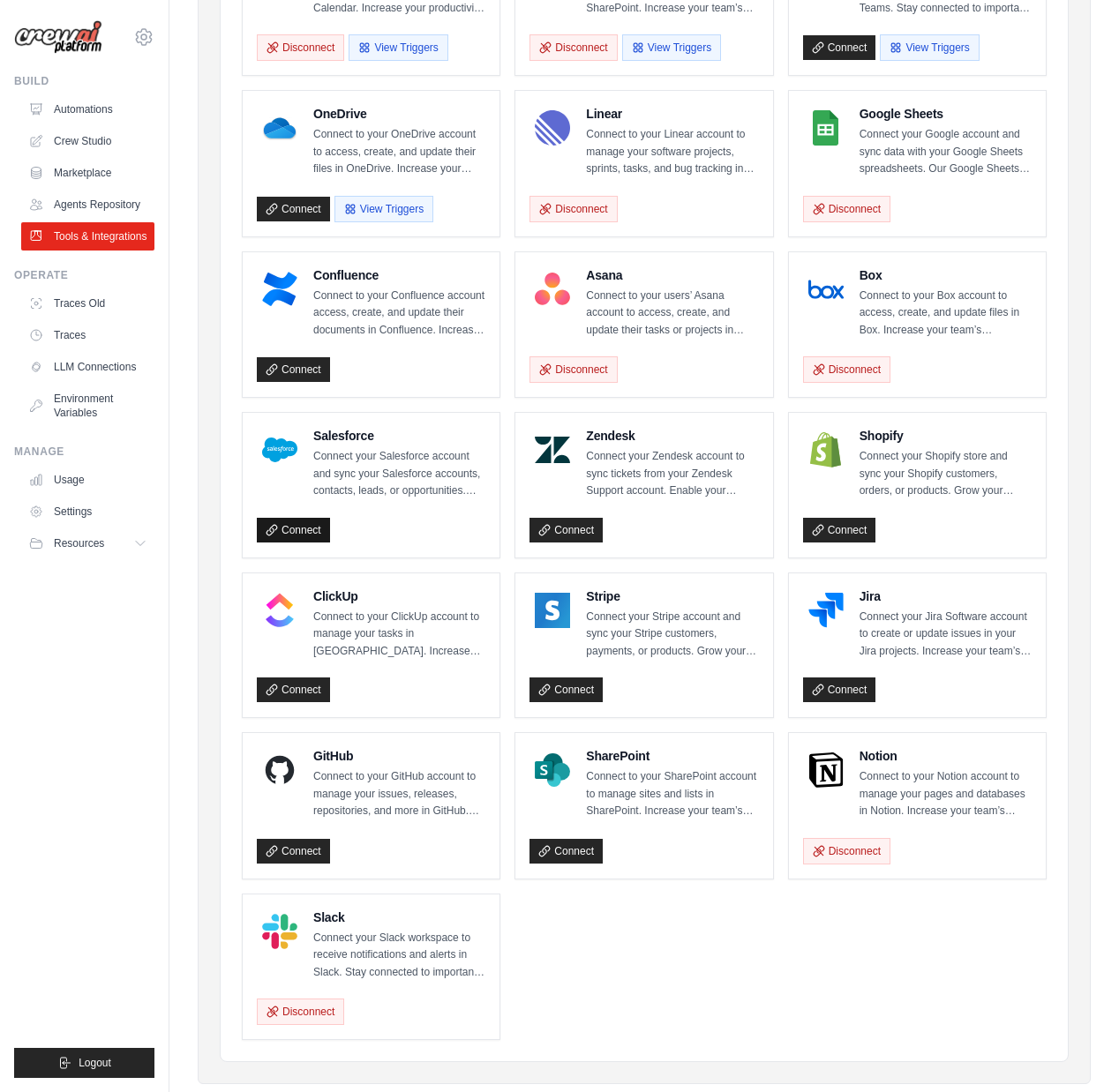
click at [295, 530] on link "Connect" at bounding box center [293, 530] width 74 height 25
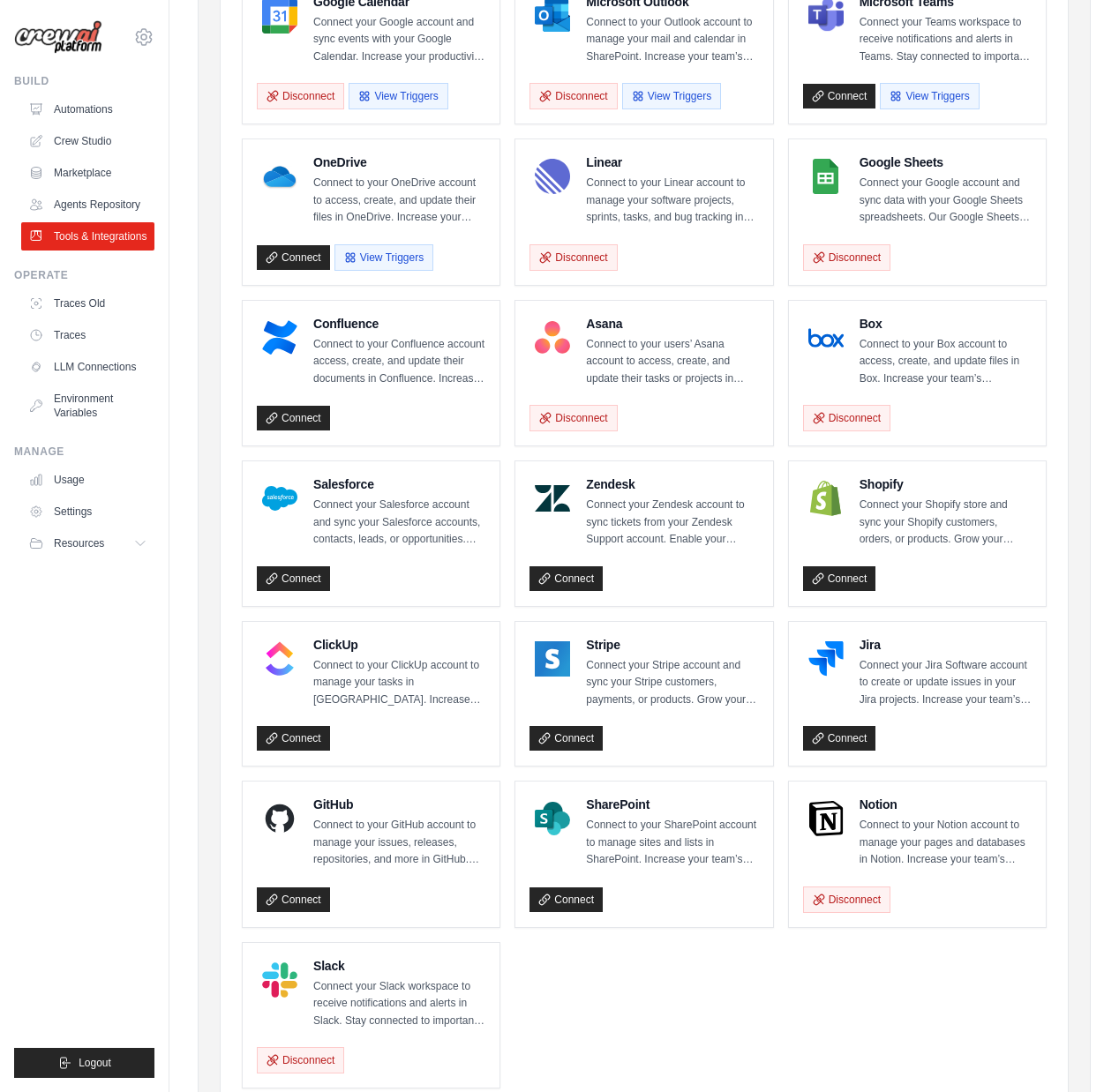
scroll to position [375, 0]
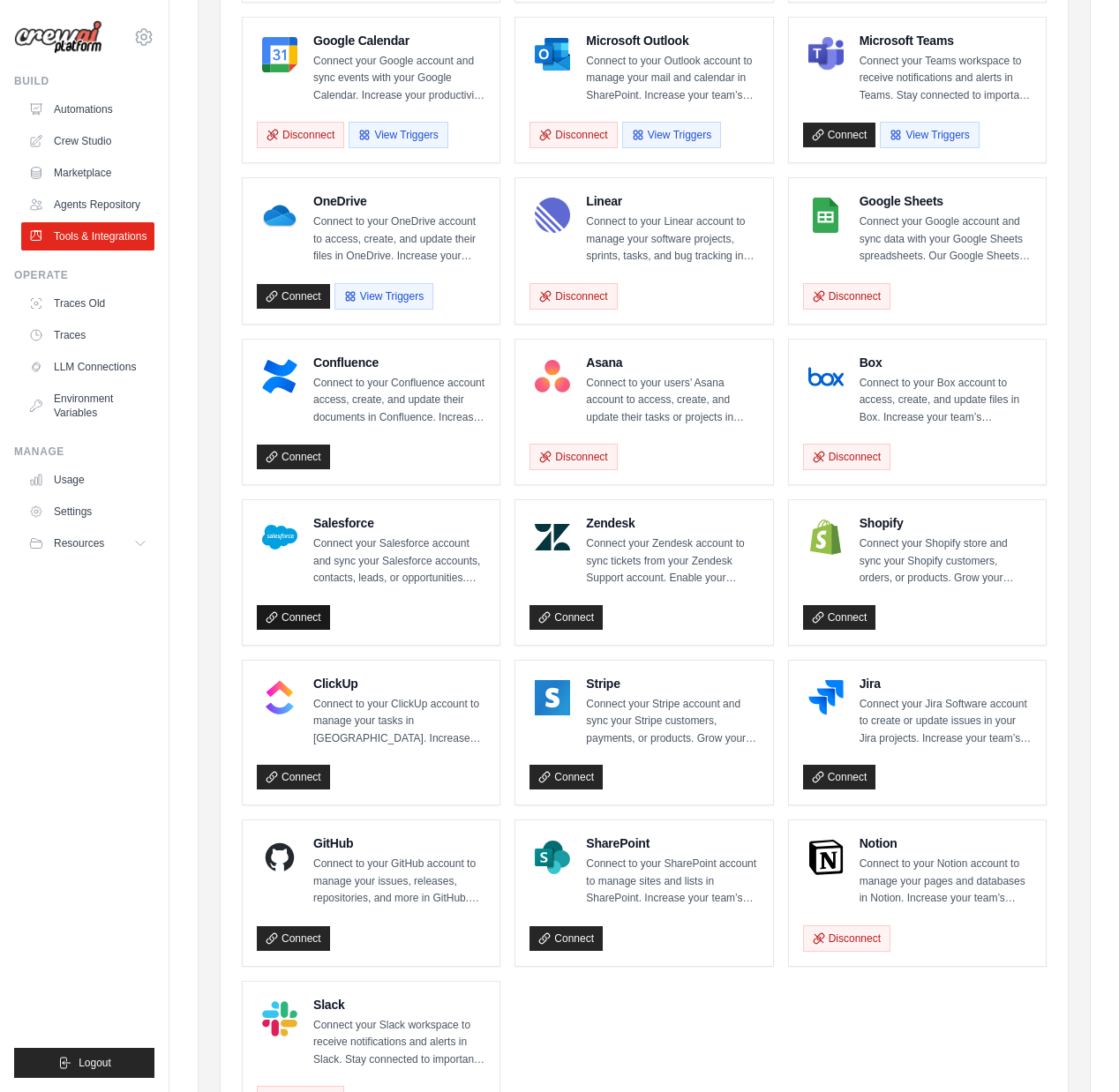
click at [293, 611] on link "Connect" at bounding box center [293, 617] width 74 height 25
click at [308, 624] on link "Connect" at bounding box center [293, 617] width 74 height 25
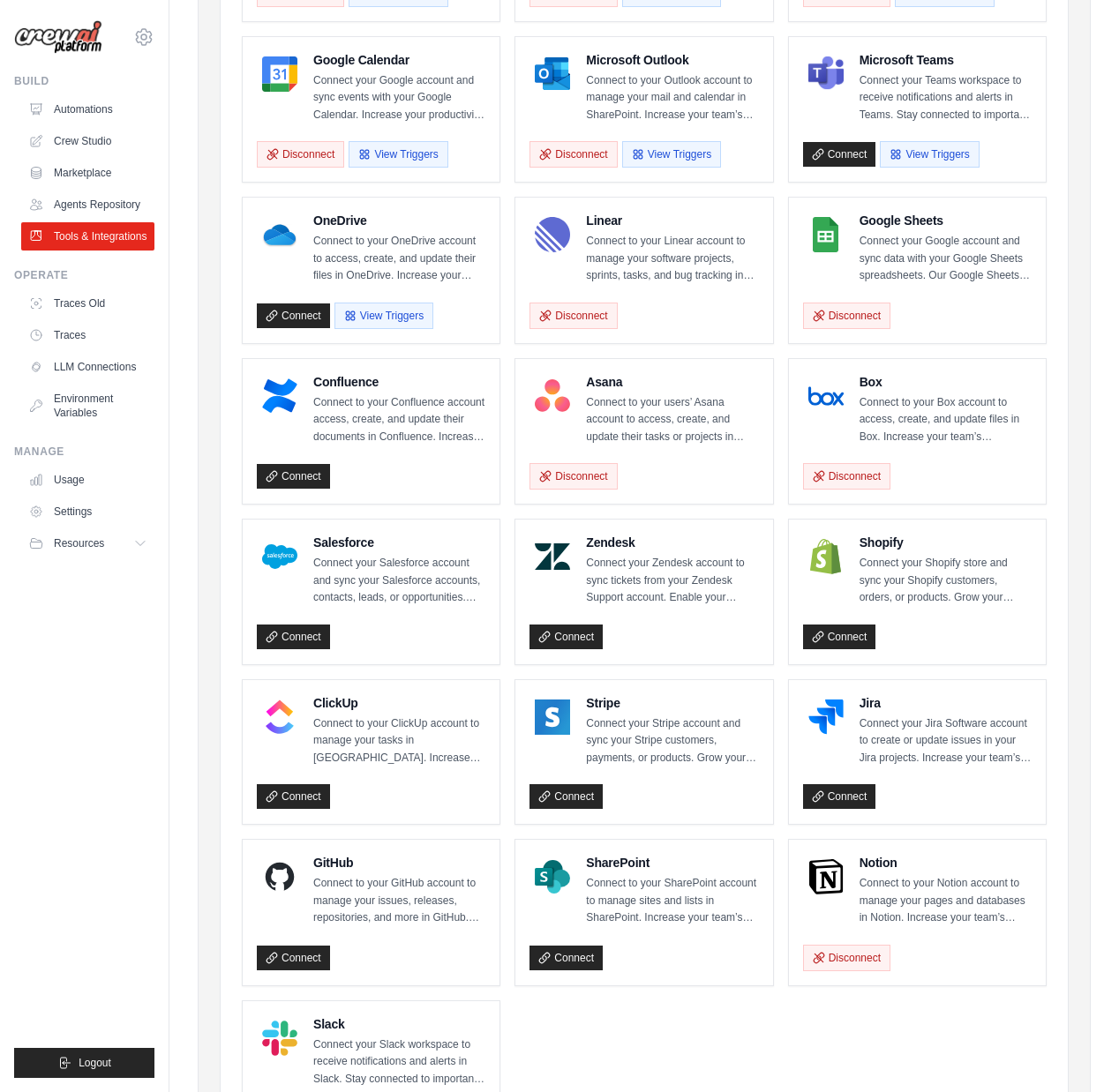
scroll to position [499, 0]
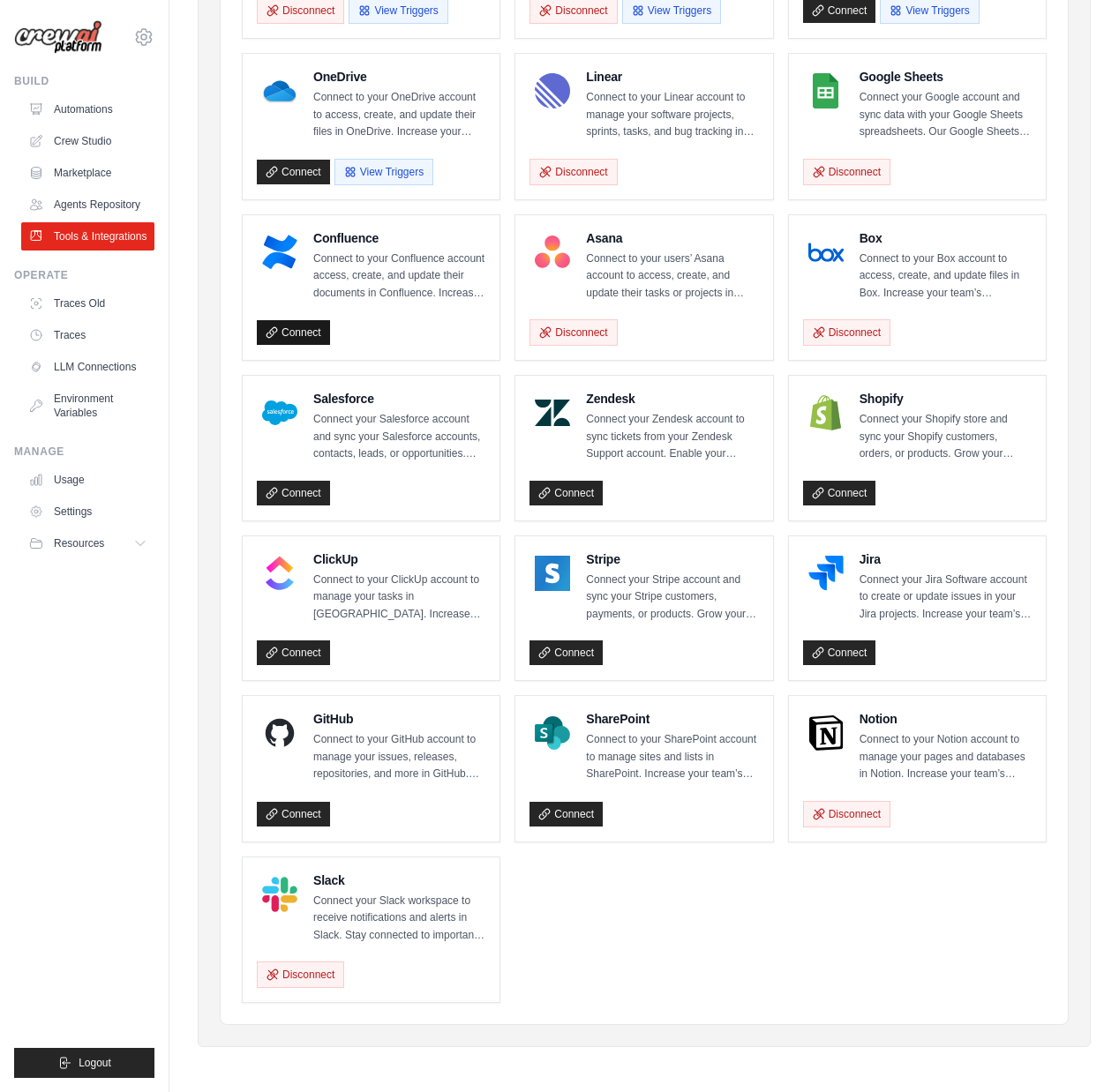
click at [285, 330] on link "Connect" at bounding box center [293, 332] width 74 height 25
click at [572, 495] on link "Connect" at bounding box center [565, 493] width 74 height 25
click at [841, 486] on link "Connect" at bounding box center [839, 493] width 74 height 25
